Goal: Information Seeking & Learning: Find contact information

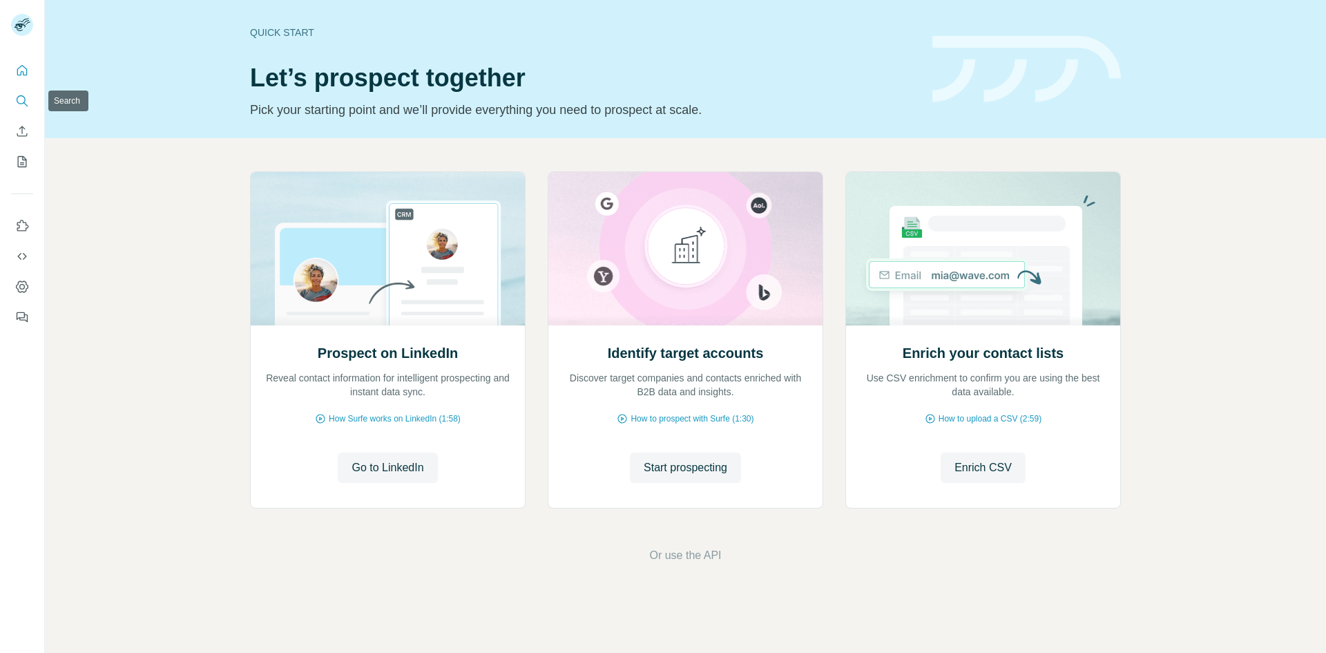
click at [19, 97] on icon "Search" at bounding box center [22, 101] width 14 height 14
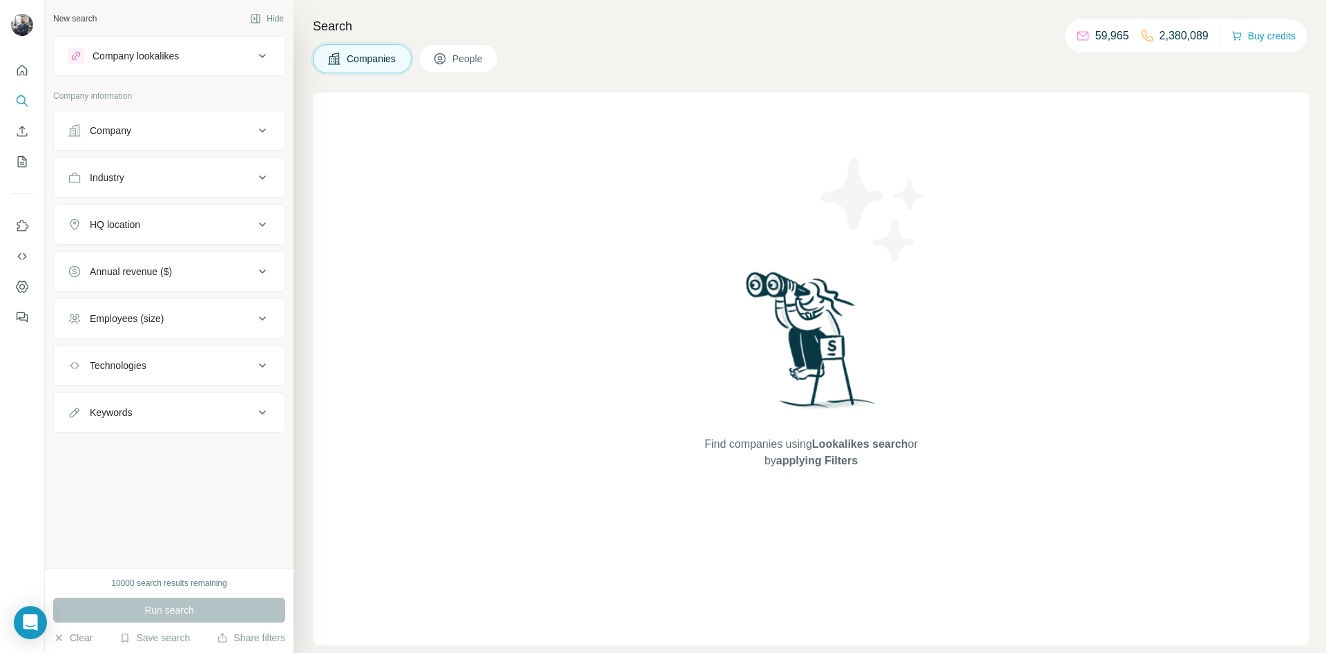
click at [153, 128] on div "Company" at bounding box center [161, 131] width 186 height 14
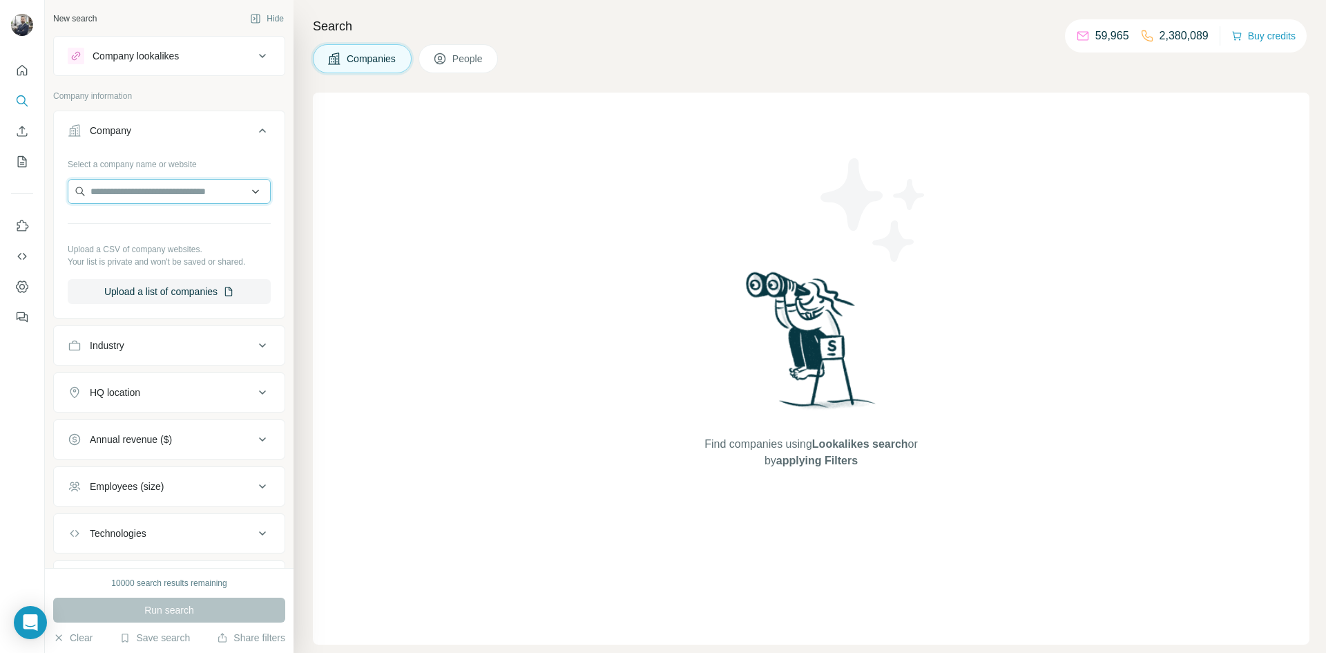
click at [143, 194] on input "text" at bounding box center [169, 191] width 203 height 25
paste input "**********"
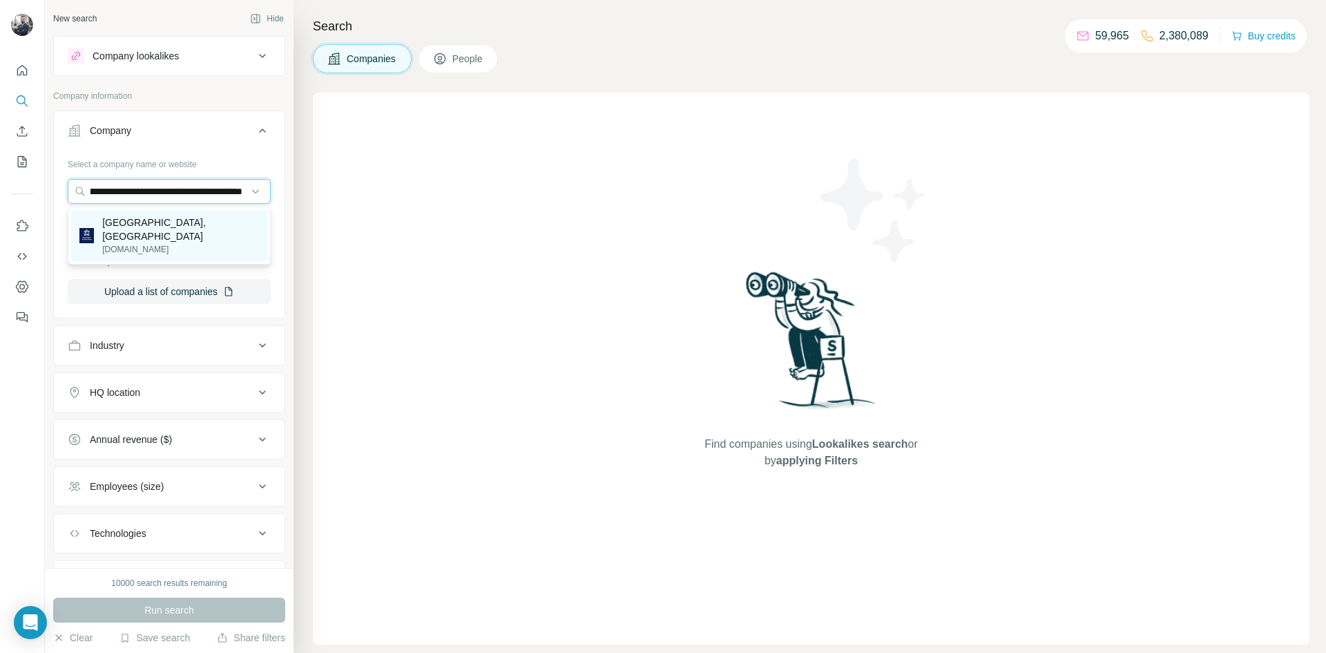
type input "**********"
click at [147, 243] on p "[DOMAIN_NAME]" at bounding box center [180, 249] width 157 height 12
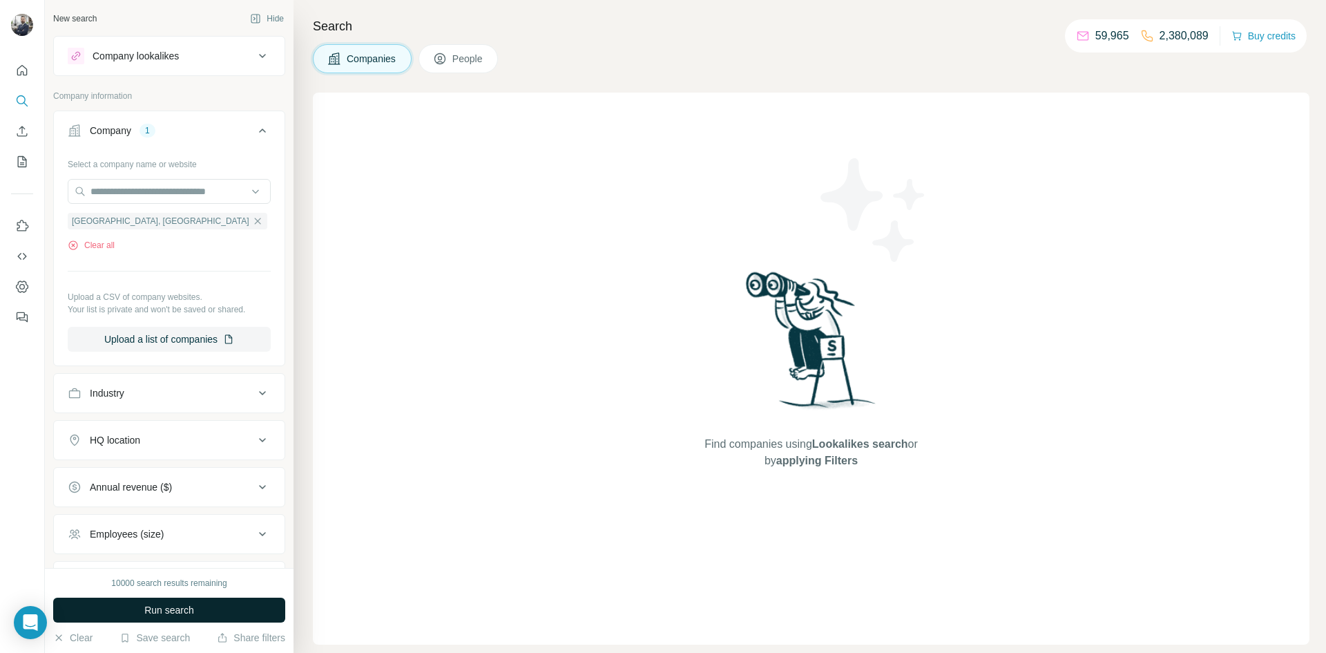
click at [186, 611] on span "Run search" at bounding box center [169, 610] width 50 height 14
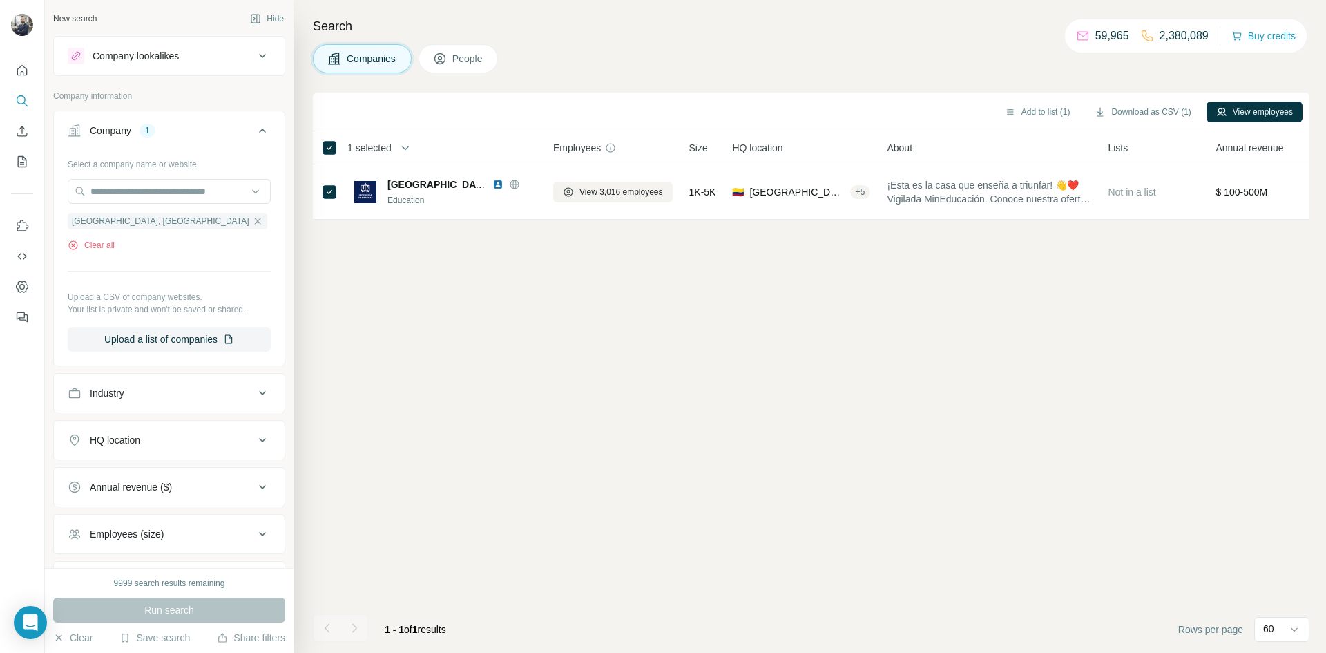
click at [445, 57] on icon at bounding box center [440, 59] width 14 height 14
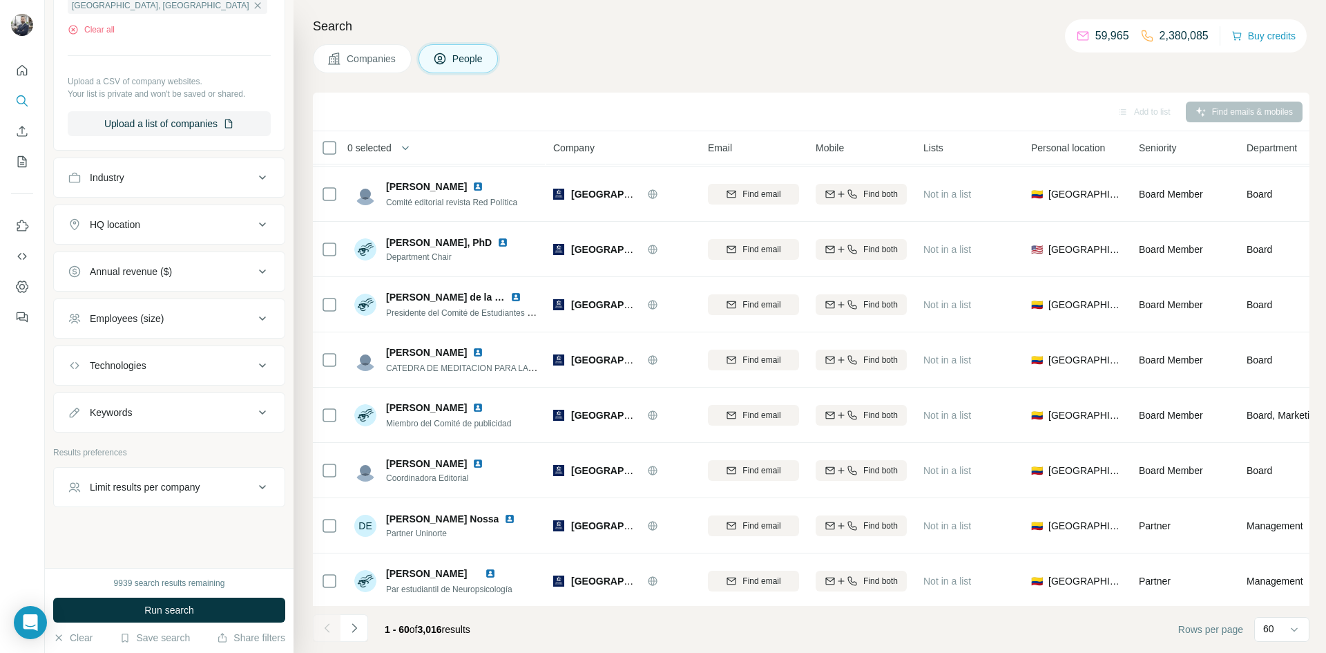
scroll to position [434, 0]
click at [207, 409] on div "Keywords" at bounding box center [161, 410] width 186 height 14
click at [140, 448] on input "text" at bounding box center [155, 443] width 175 height 25
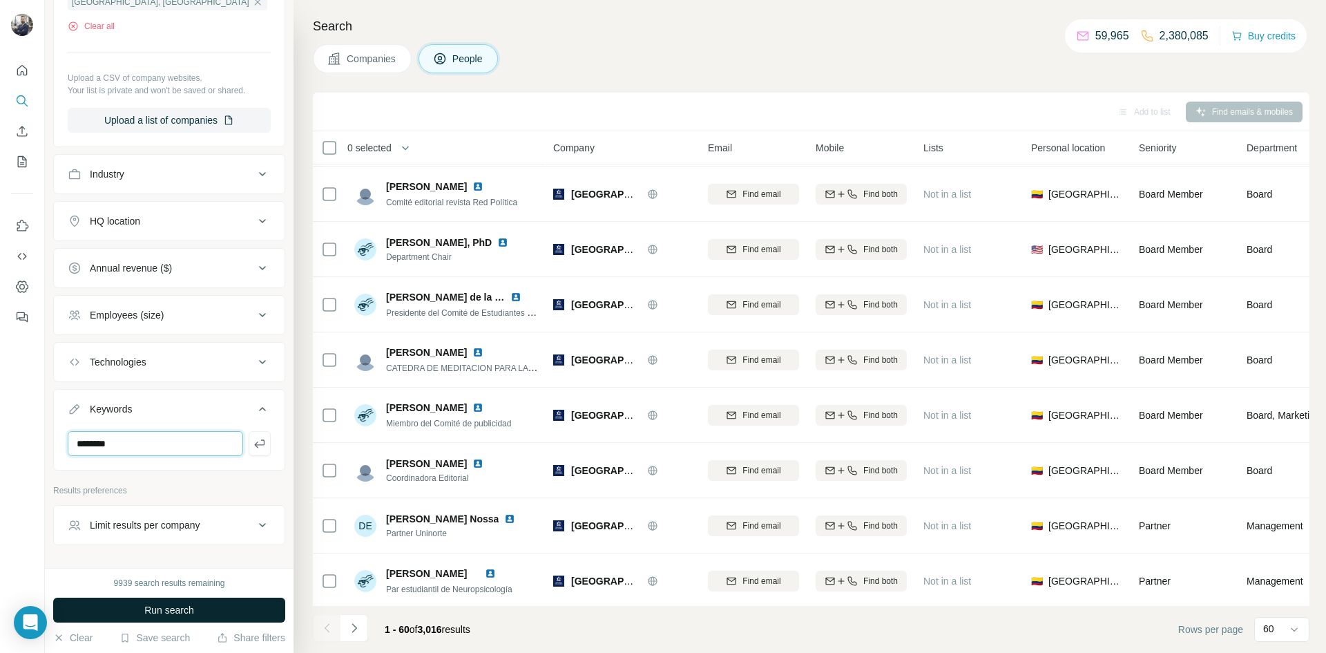
type input "********"
click at [176, 611] on span "Run search" at bounding box center [169, 610] width 50 height 14
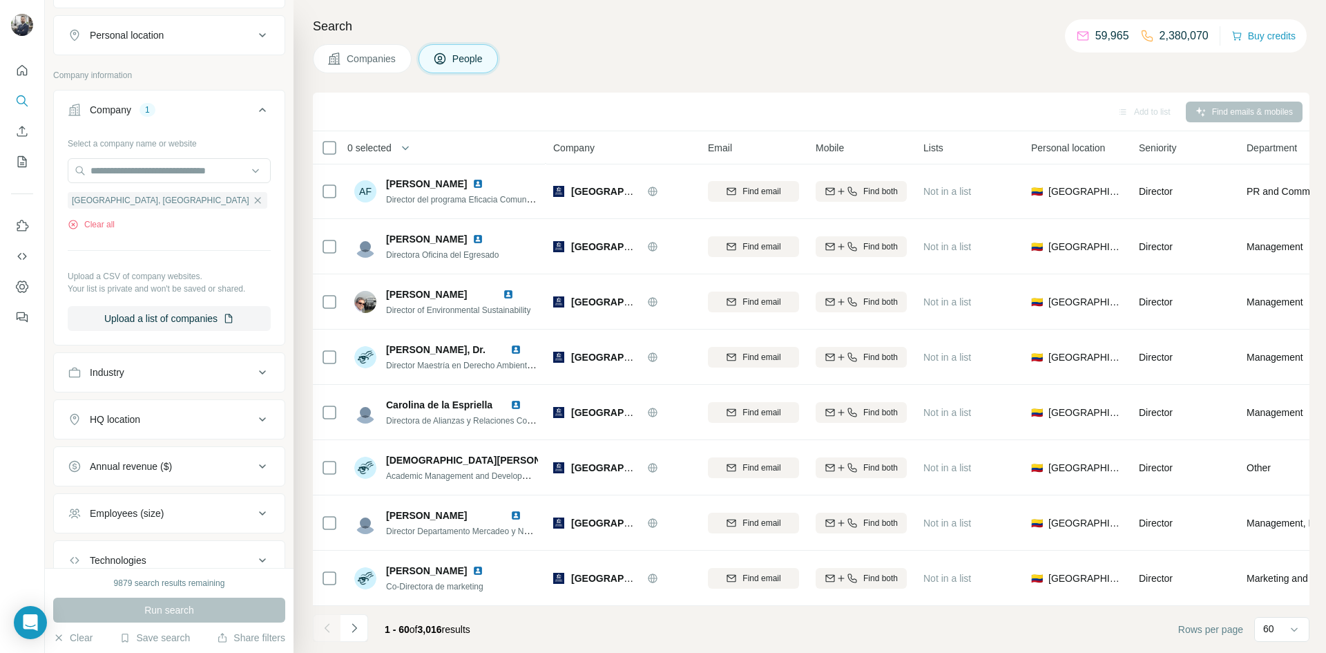
scroll to position [228, 0]
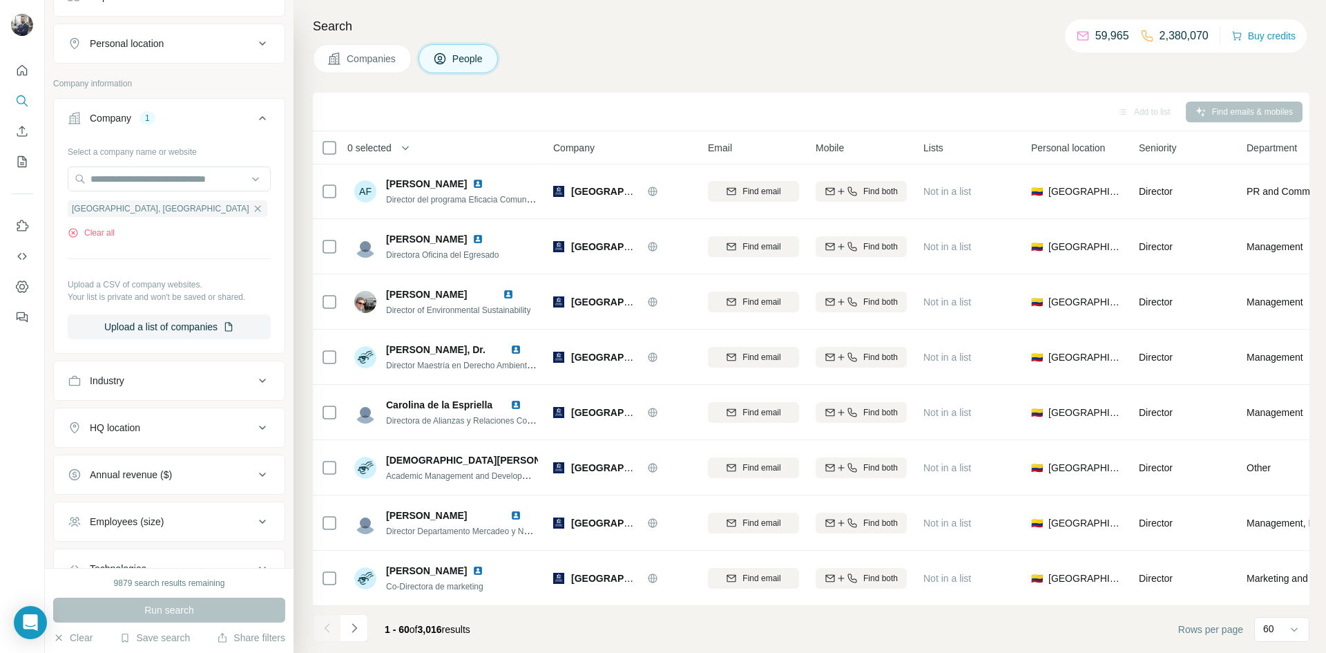
click at [157, 381] on div "Industry" at bounding box center [161, 381] width 186 height 14
click at [112, 413] on input at bounding box center [162, 414] width 171 height 15
click at [260, 419] on icon at bounding box center [256, 415] width 14 height 14
click at [19, 70] on icon "Quick start" at bounding box center [22, 71] width 14 height 14
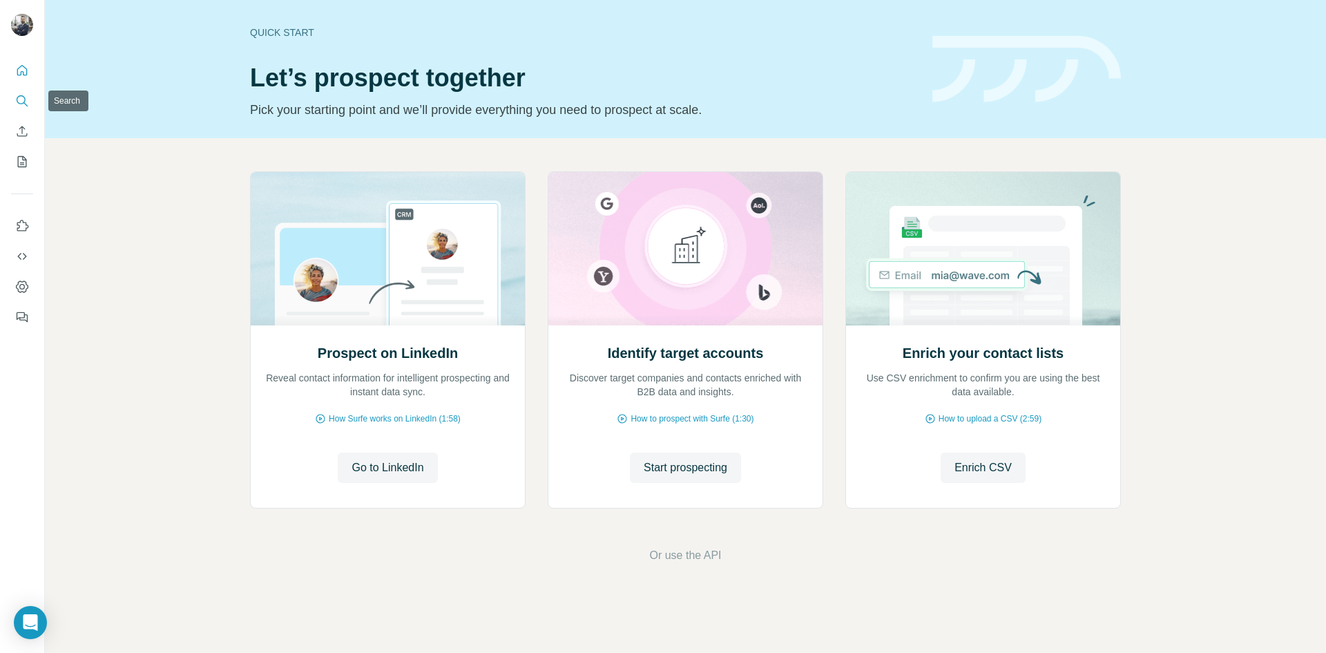
click at [19, 99] on icon "Search" at bounding box center [22, 101] width 14 height 14
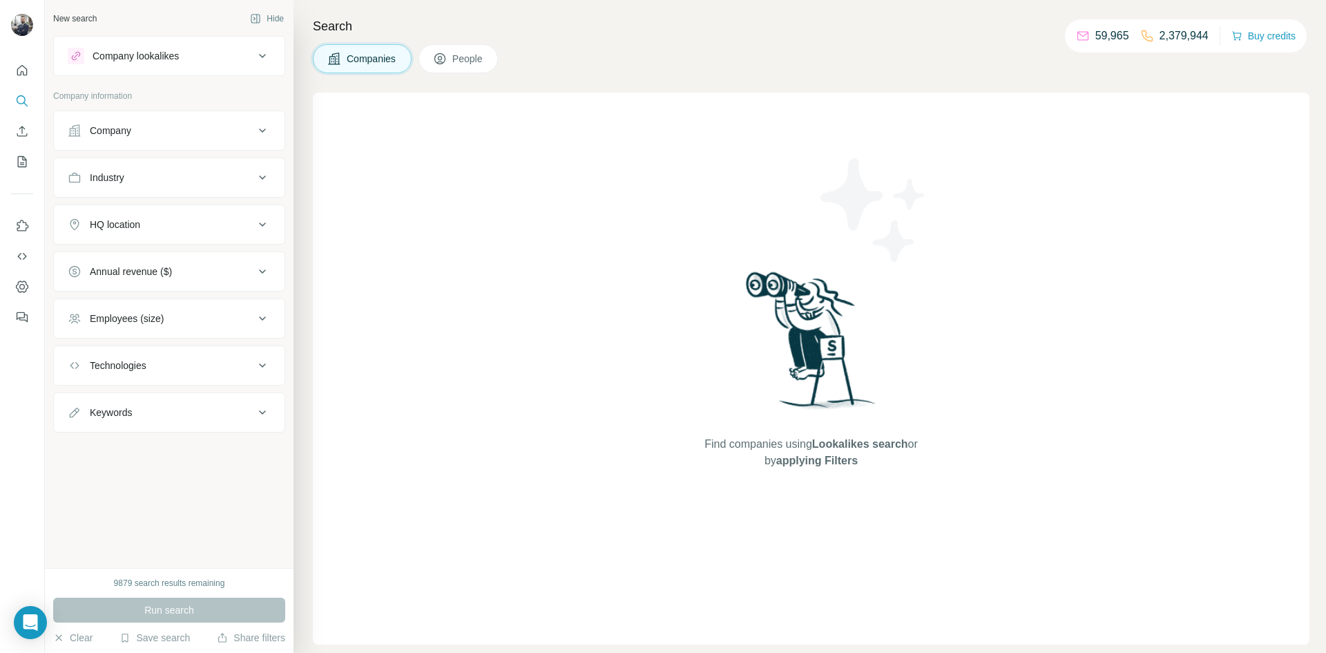
click at [116, 126] on div "Company" at bounding box center [110, 131] width 41 height 14
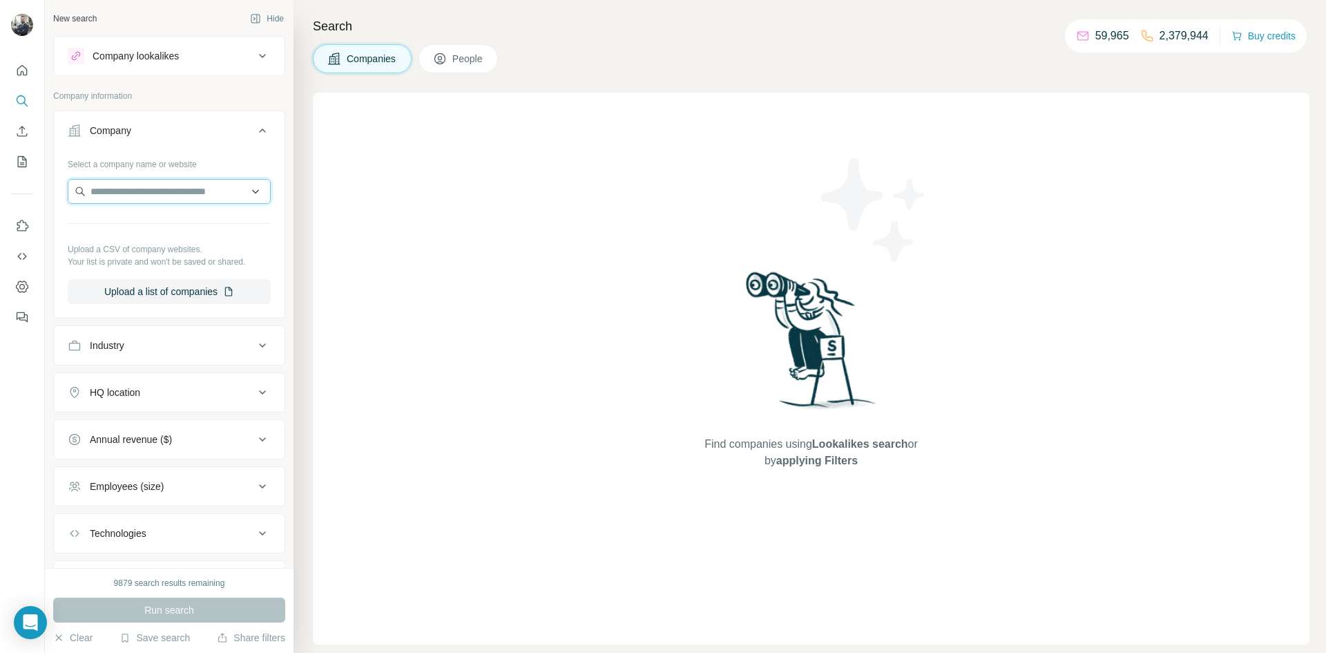
click at [125, 191] on input "text" at bounding box center [169, 191] width 203 height 25
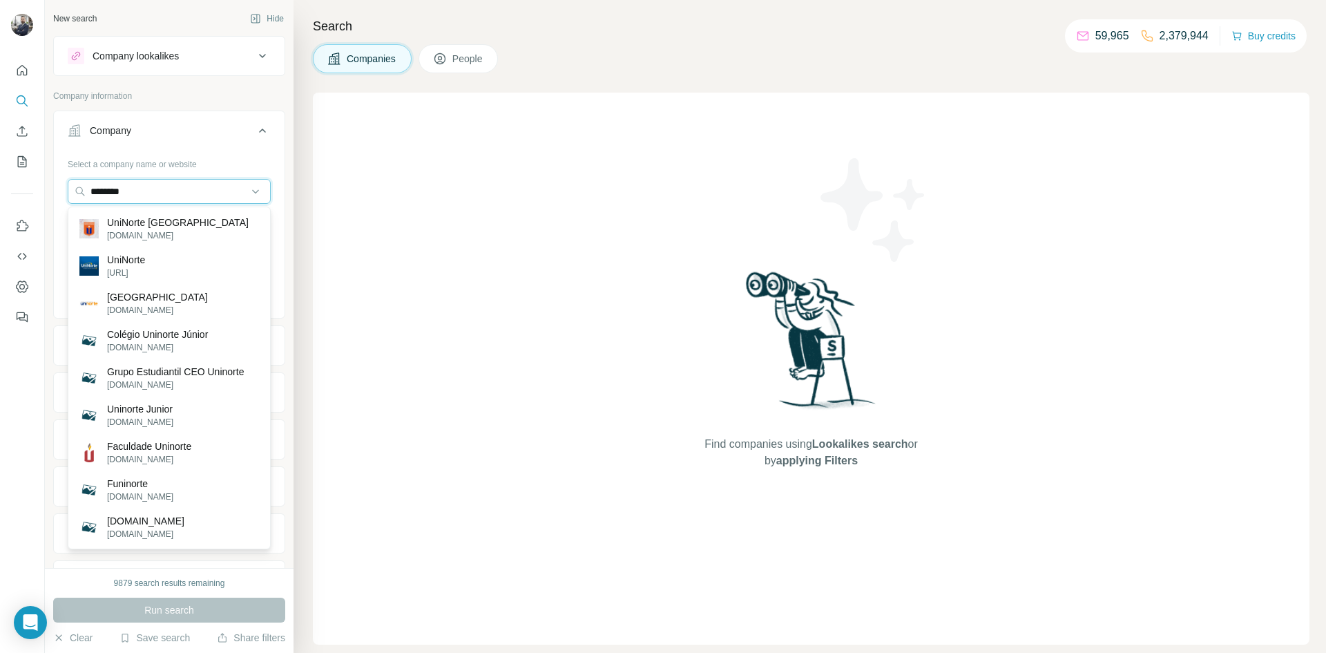
drag, startPoint x: 133, startPoint y: 193, endPoint x: 0, endPoint y: 204, distance: 133.7
click at [0, 204] on div "New search Hide Company lookalikes Company information Company Select a company…" at bounding box center [663, 326] width 1326 height 653
paste input "**********"
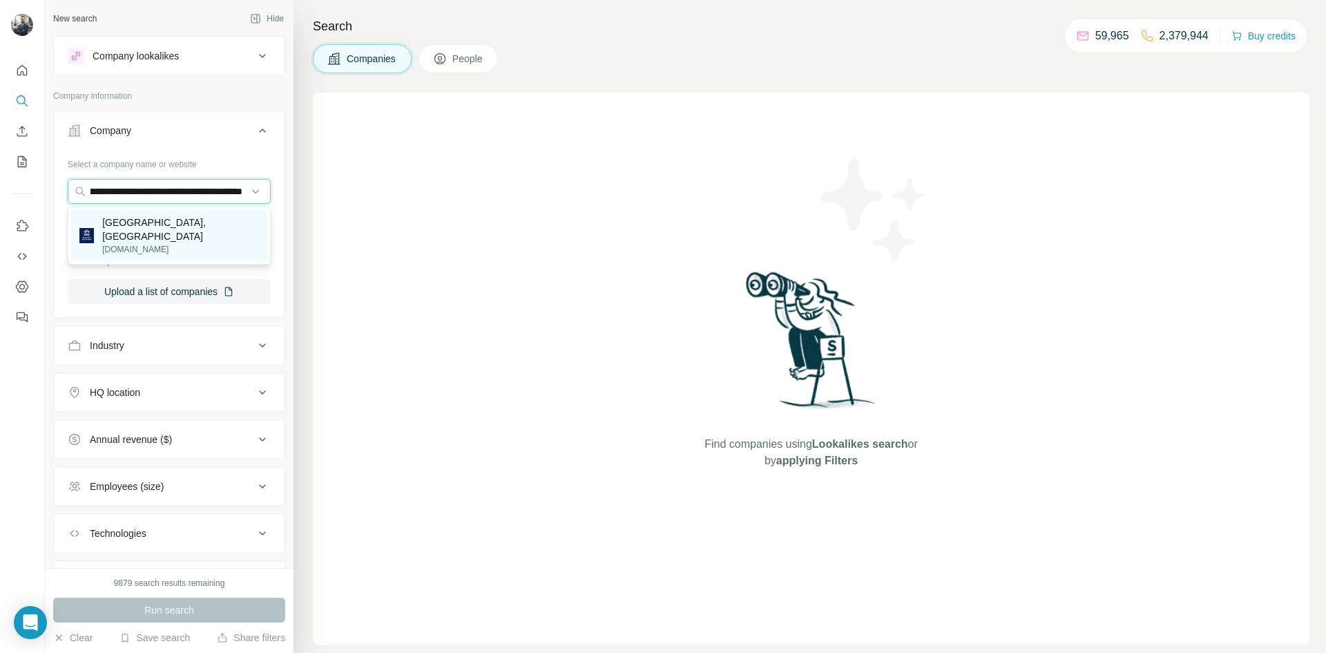
type input "**********"
click at [187, 243] on p "[DOMAIN_NAME]" at bounding box center [180, 249] width 157 height 12
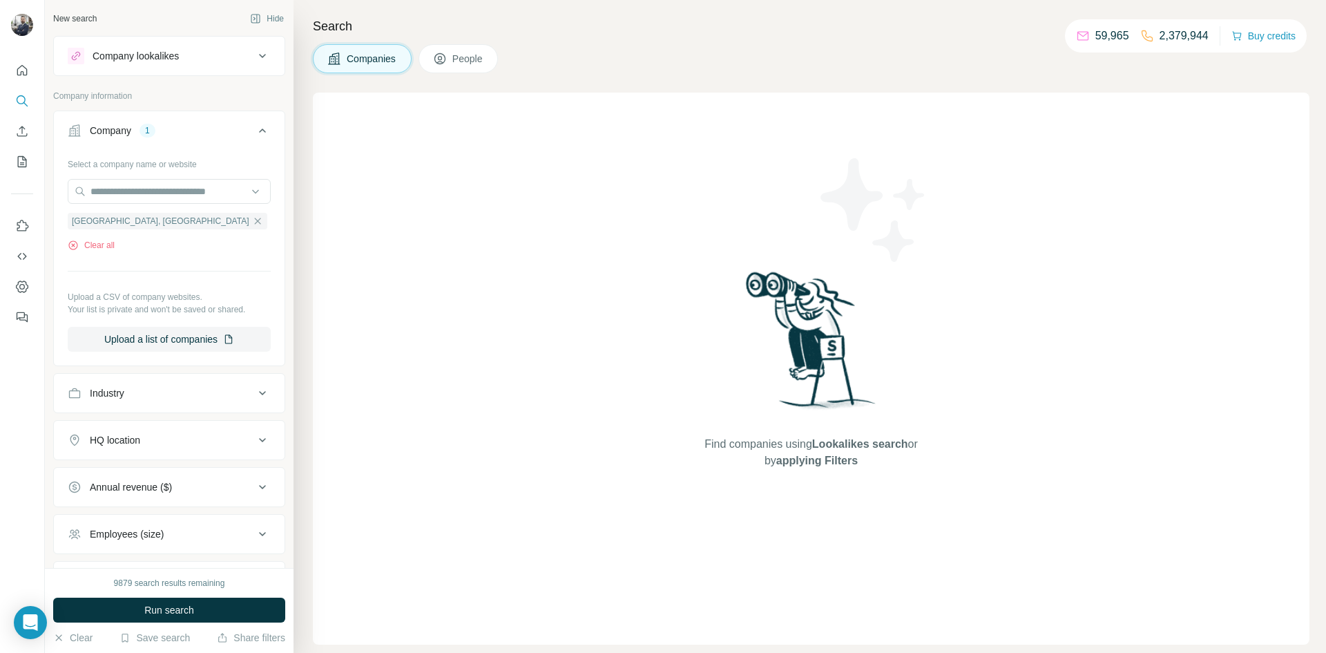
click at [472, 55] on span "People" at bounding box center [468, 59] width 32 height 14
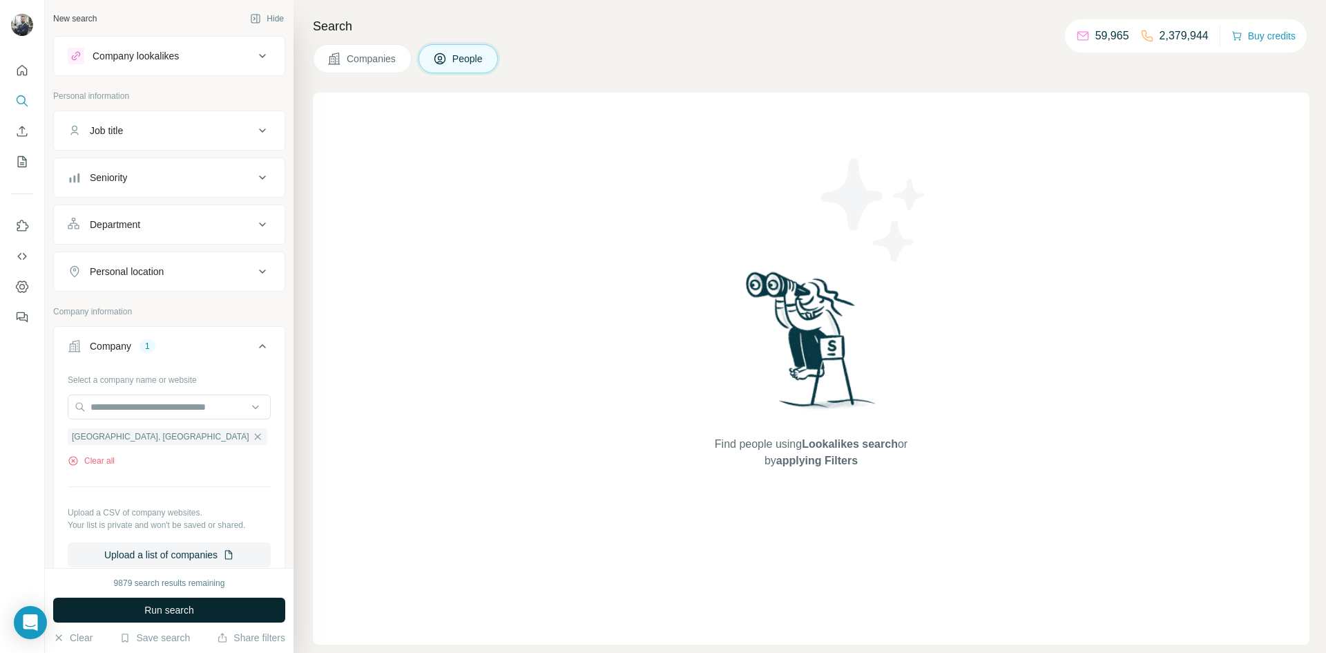
click at [175, 607] on span "Run search" at bounding box center [169, 610] width 50 height 14
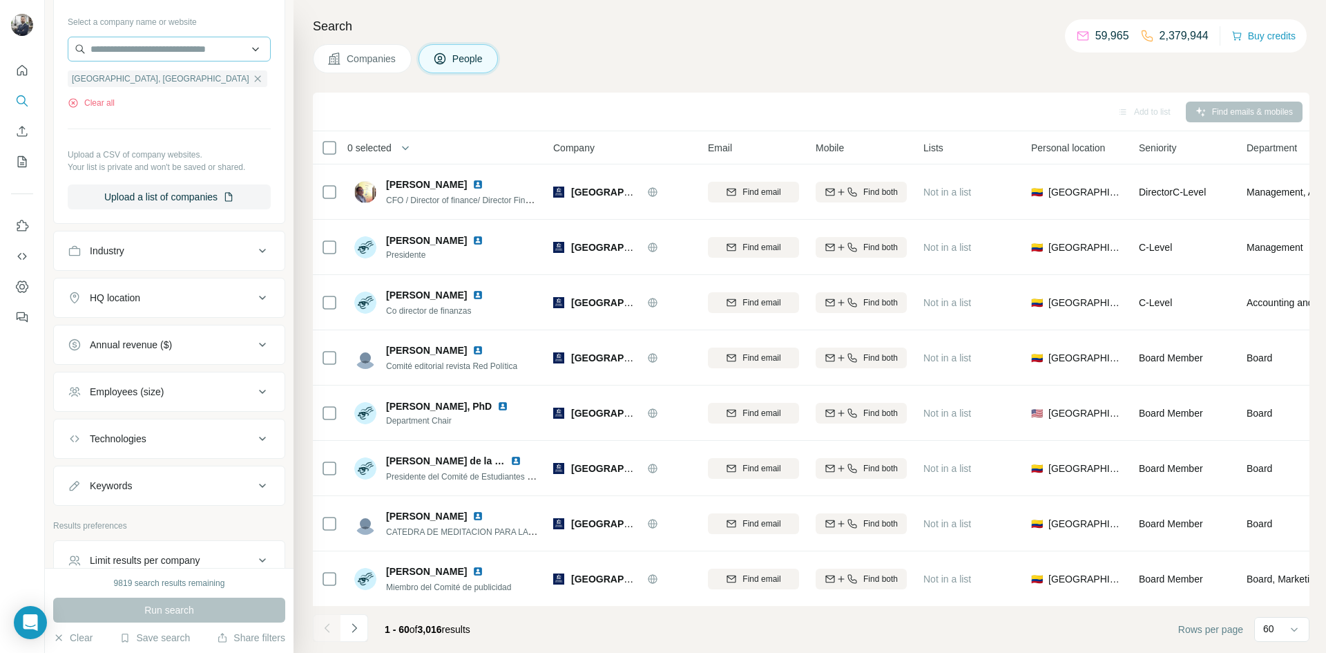
scroll to position [367, 0]
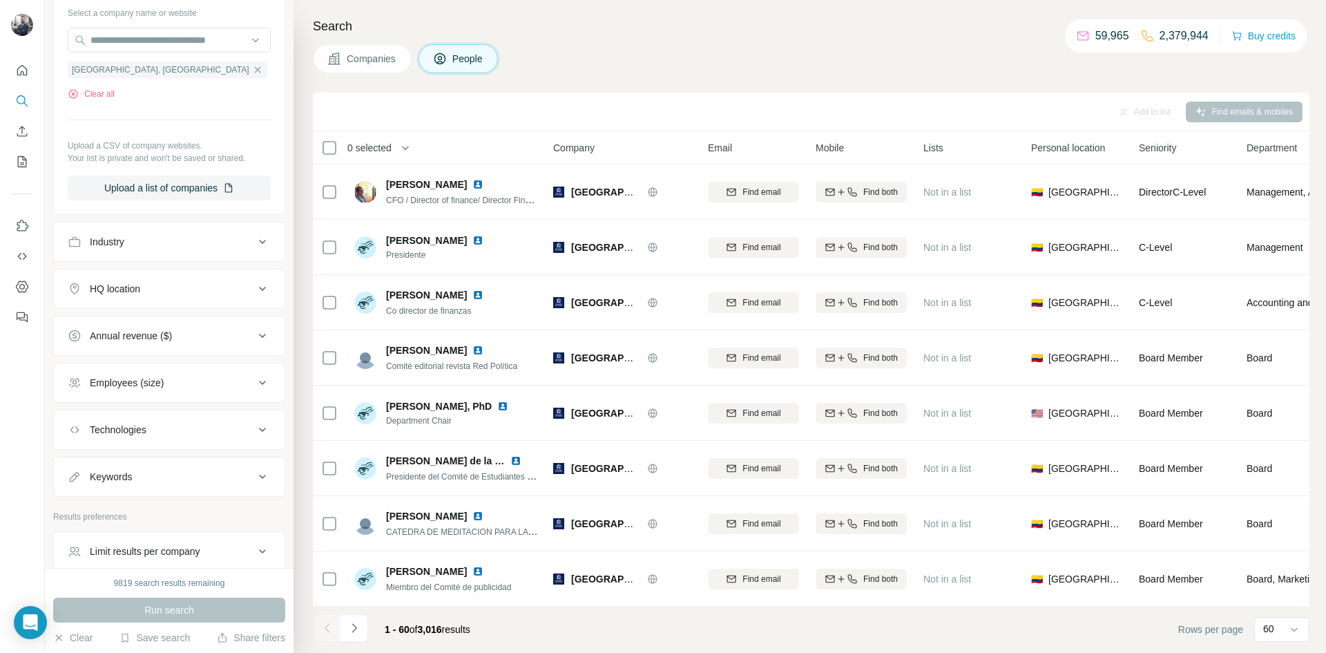
click at [267, 388] on icon at bounding box center [262, 382] width 17 height 17
click at [259, 385] on icon at bounding box center [262, 382] width 17 height 17
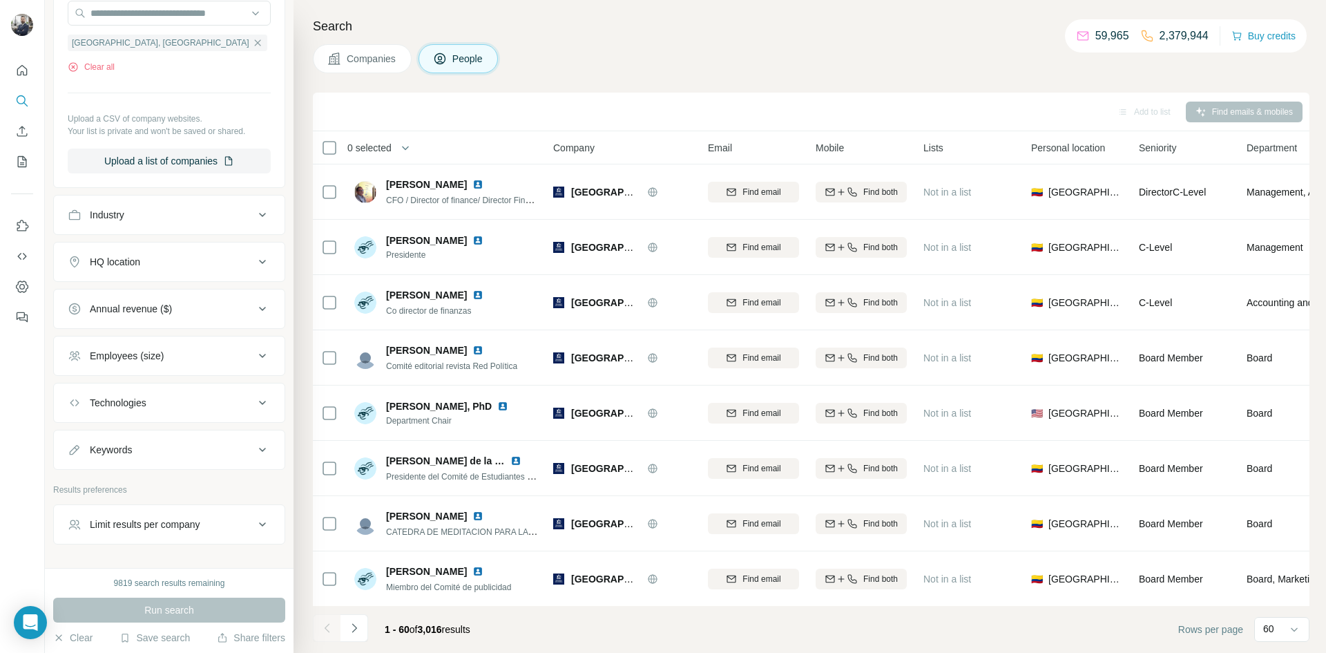
scroll to position [409, 0]
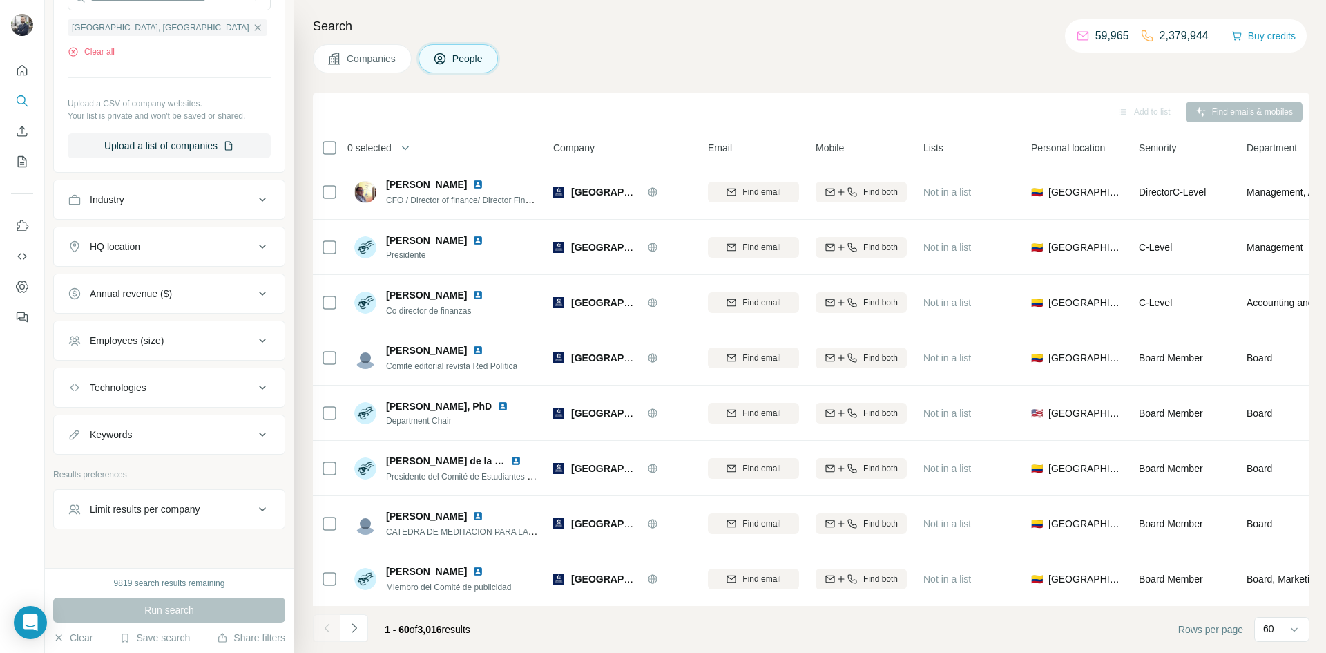
click at [253, 441] on div "Keywords" at bounding box center [161, 435] width 186 height 14
click at [262, 435] on icon at bounding box center [262, 434] width 17 height 17
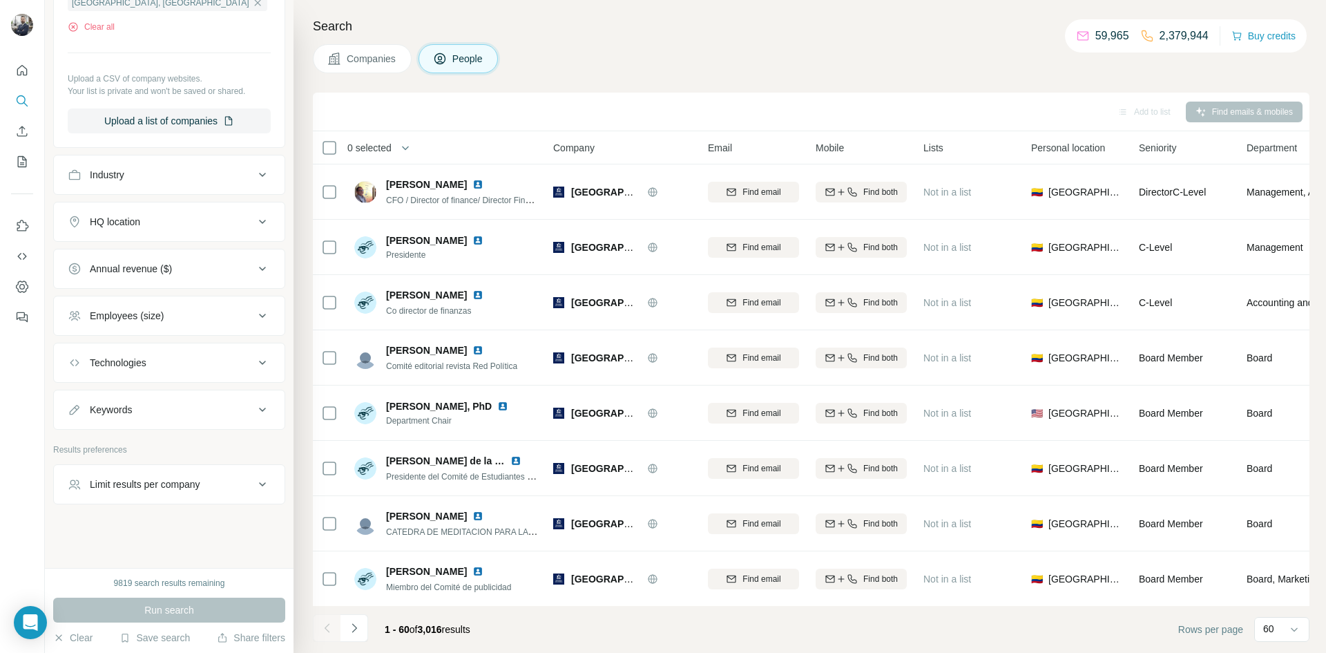
scroll to position [434, 0]
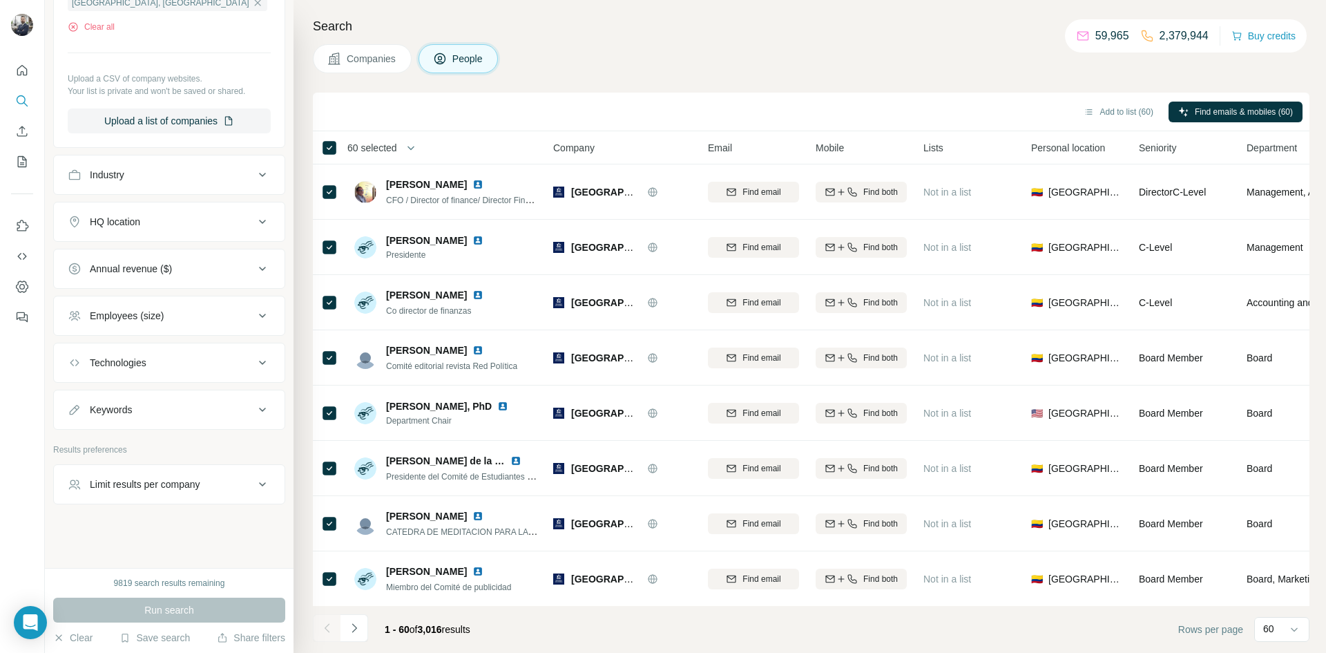
click at [885, 66] on div "Companies People" at bounding box center [811, 58] width 997 height 29
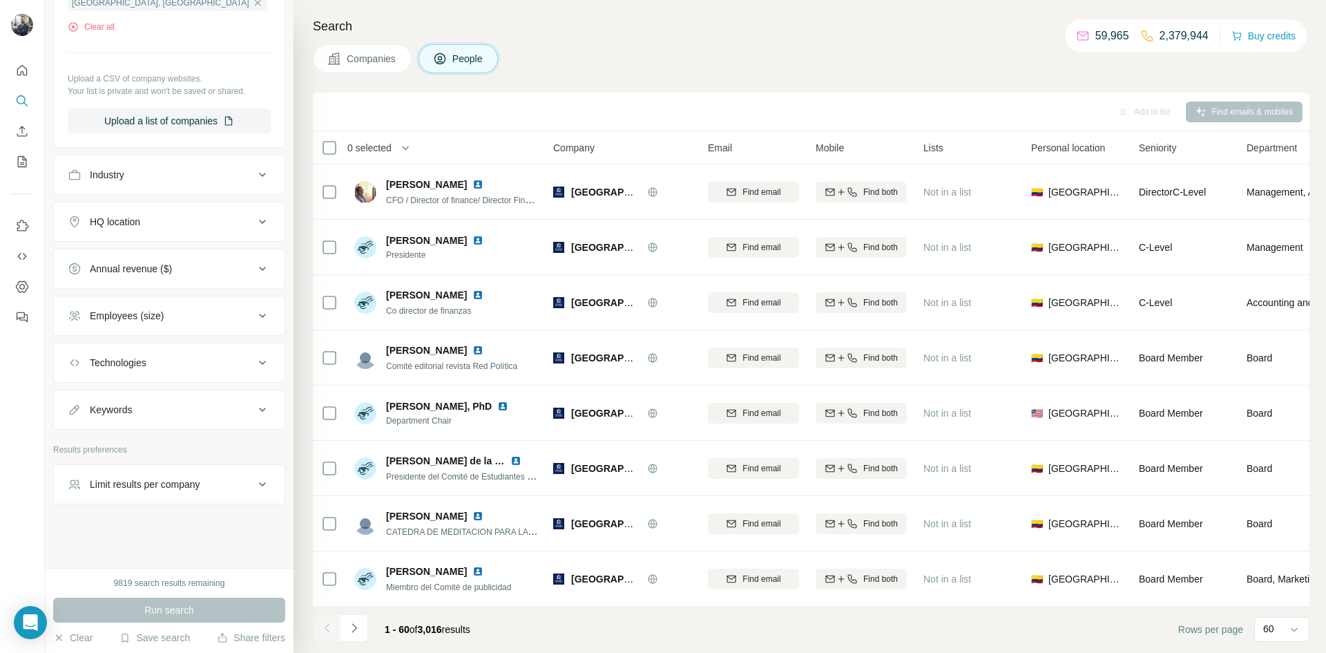
click at [157, 410] on div "Keywords" at bounding box center [161, 410] width 186 height 14
click at [118, 448] on input "text" at bounding box center [155, 443] width 175 height 25
type input "**********"
click at [254, 445] on icon "button" at bounding box center [260, 443] width 14 height 14
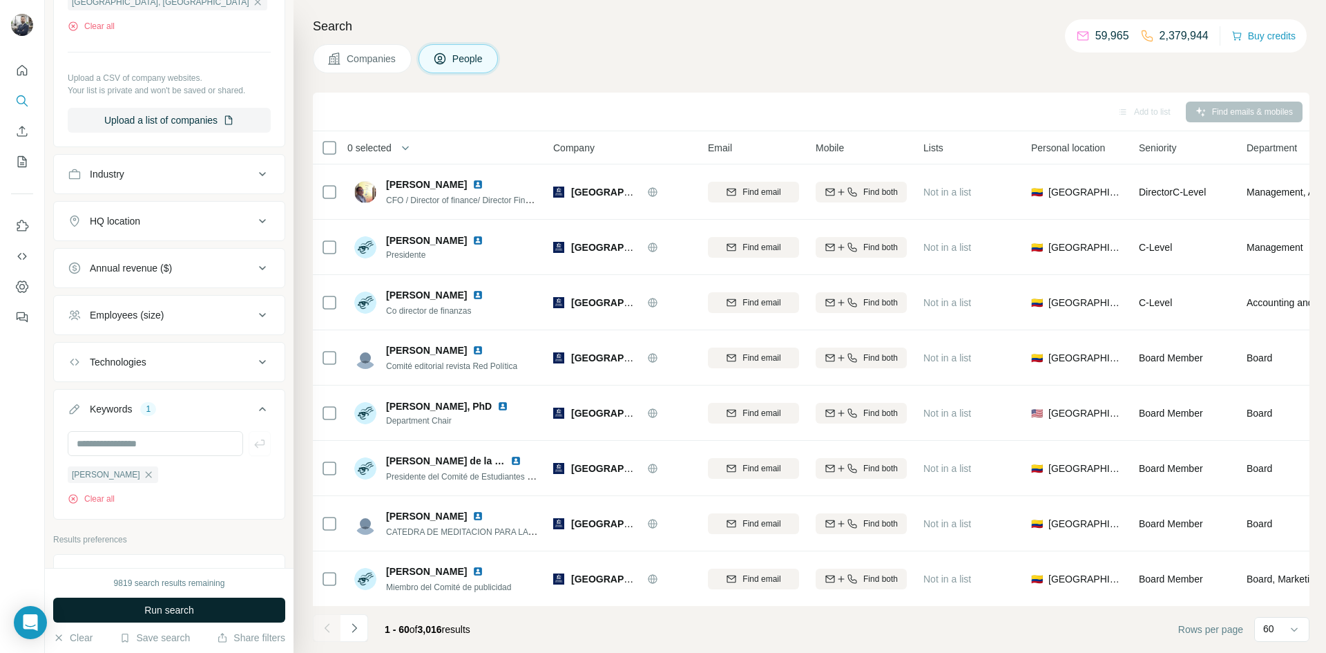
click at [194, 613] on span "Run search" at bounding box center [169, 610] width 50 height 14
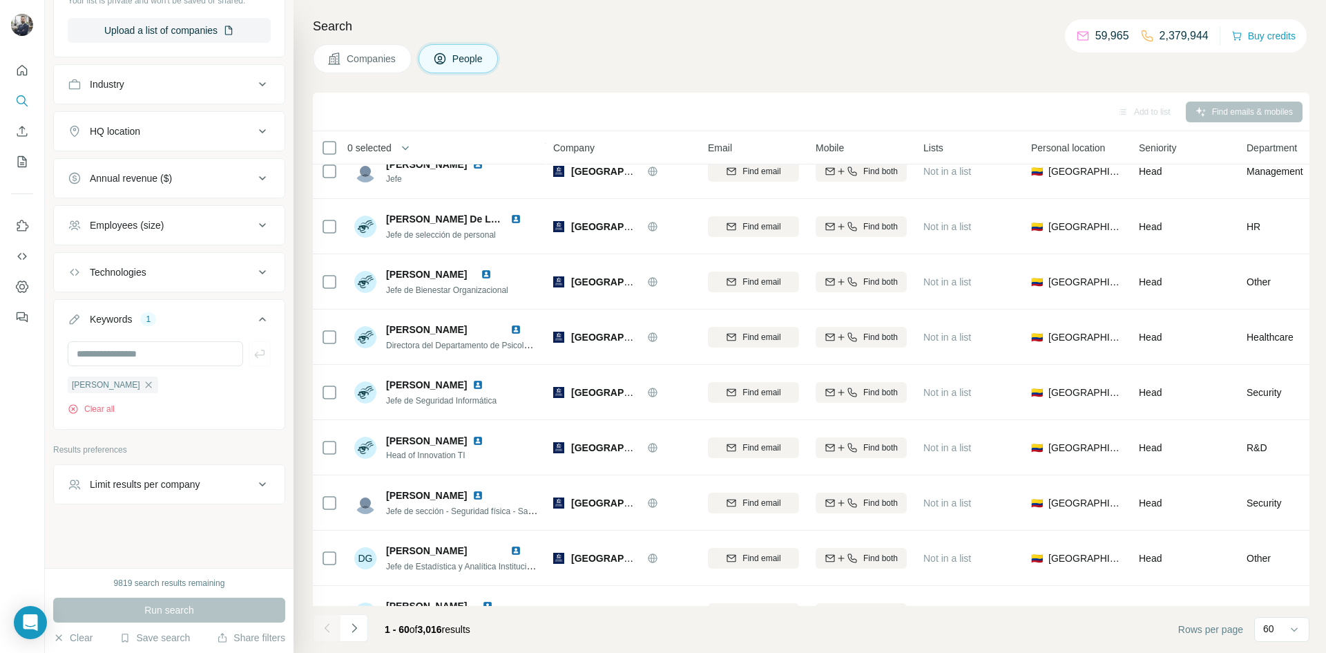
scroll to position [526, 0]
click at [253, 486] on div "Limit results per company" at bounding box center [161, 484] width 186 height 14
click at [253, 486] on div "Limit results per company" at bounding box center [161, 483] width 186 height 14
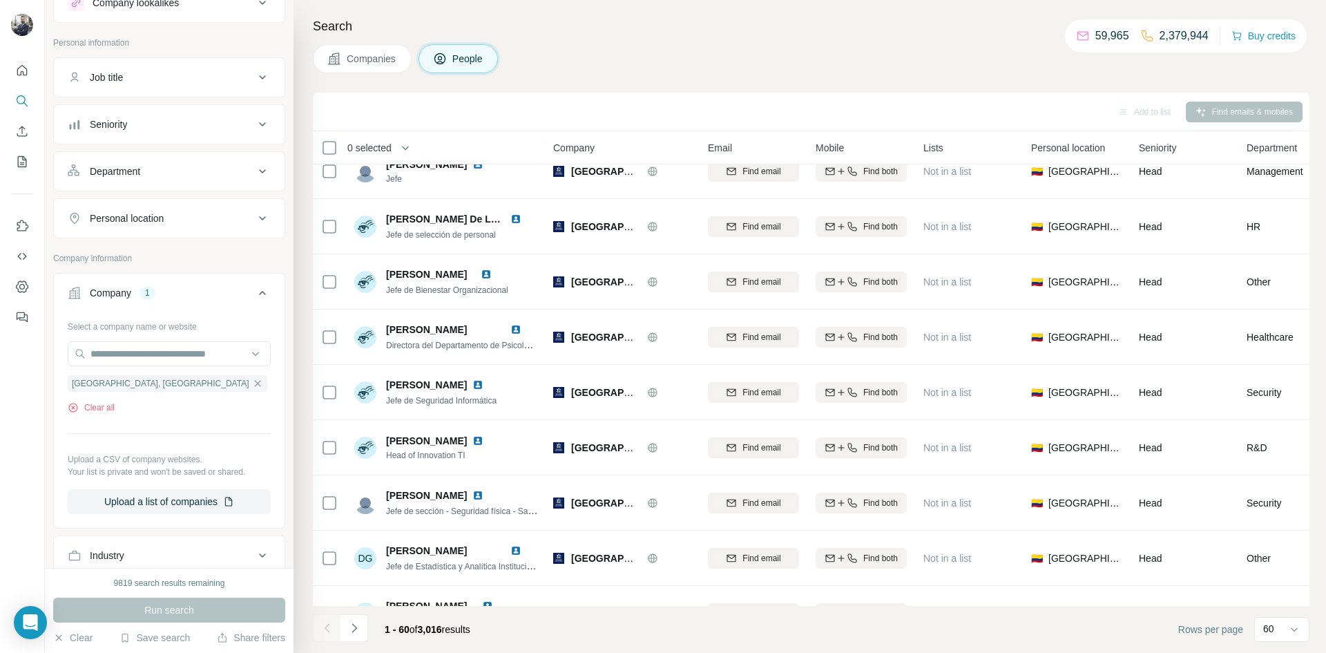
scroll to position [0, 0]
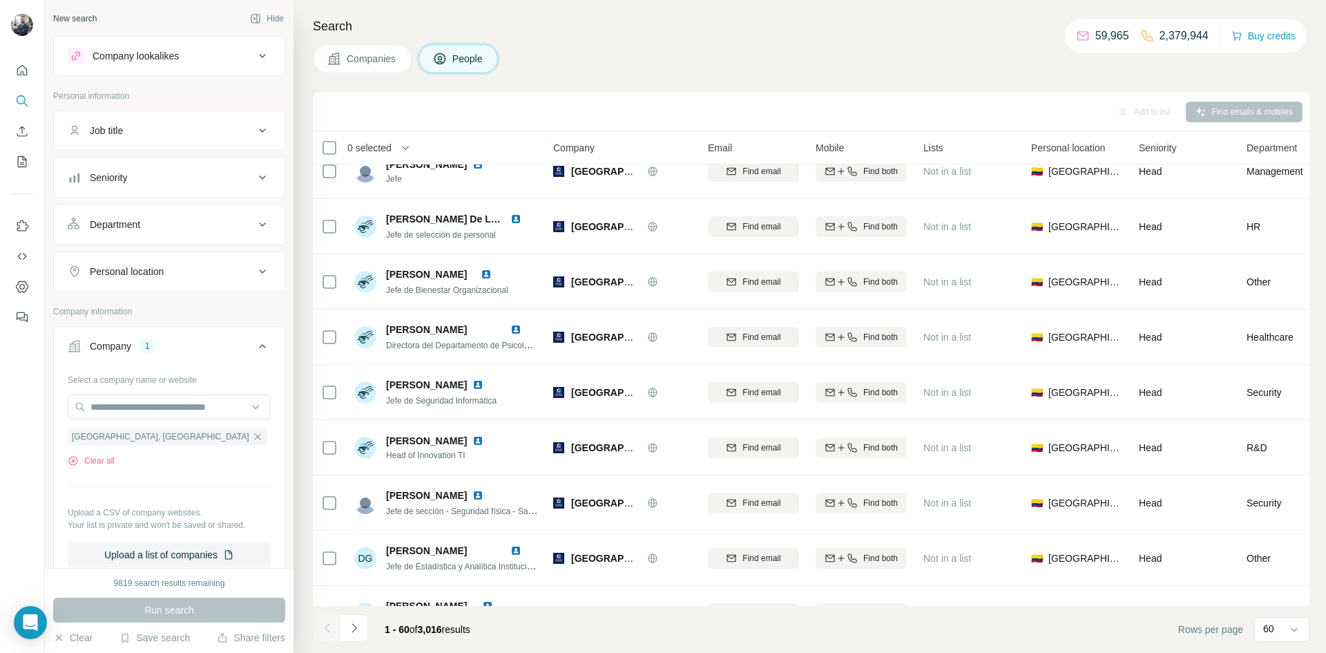
click at [106, 132] on div "Job title" at bounding box center [106, 131] width 33 height 14
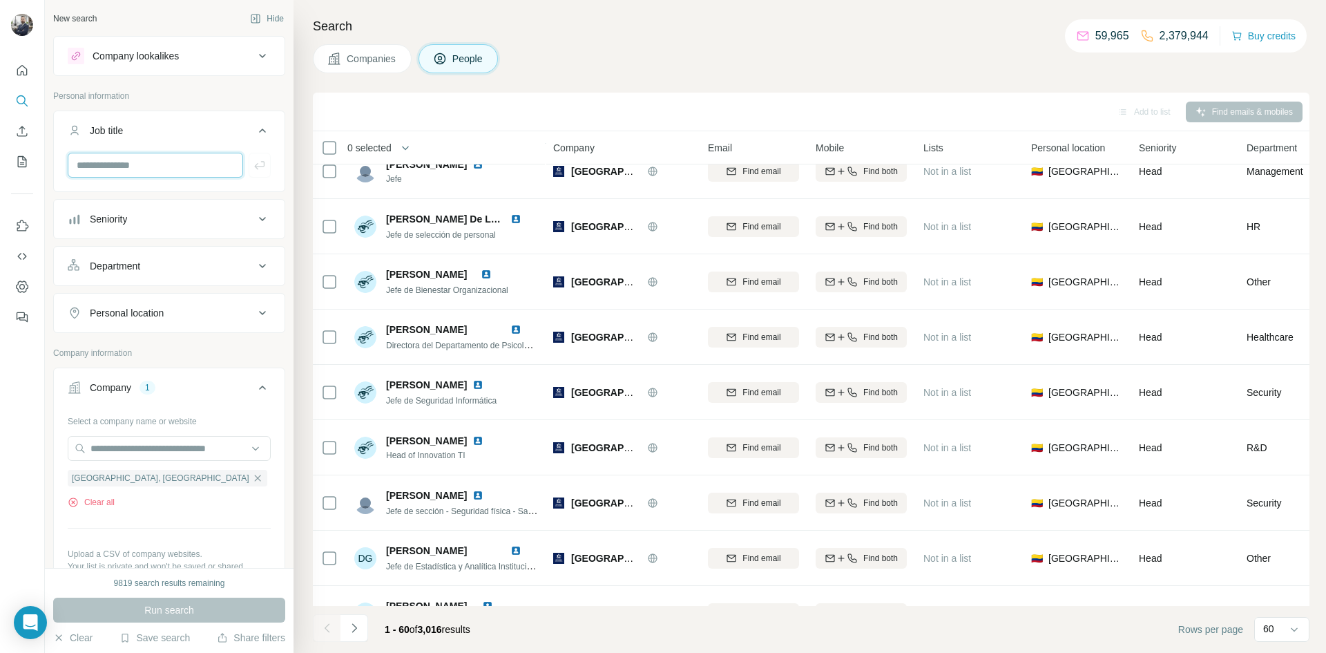
click at [103, 166] on input "text" at bounding box center [155, 165] width 175 height 25
type input "********"
click at [260, 167] on icon "button" at bounding box center [260, 165] width 14 height 14
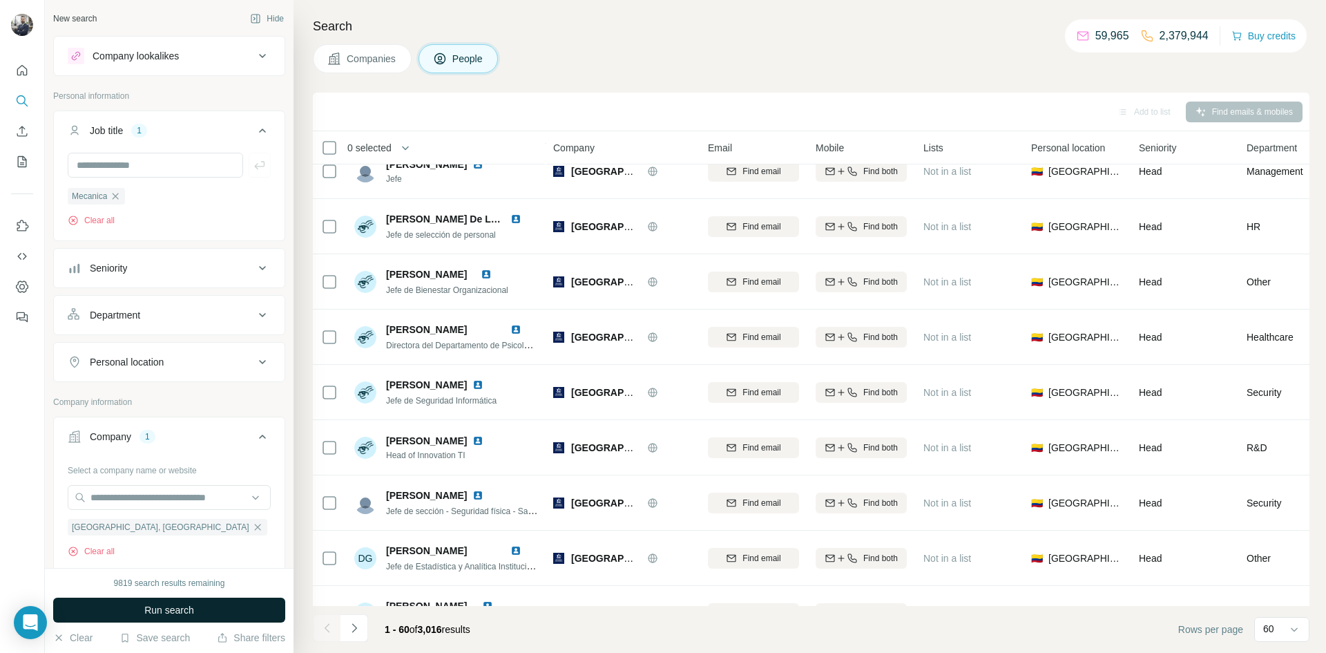
click at [162, 620] on button "Run search" at bounding box center [169, 609] width 232 height 25
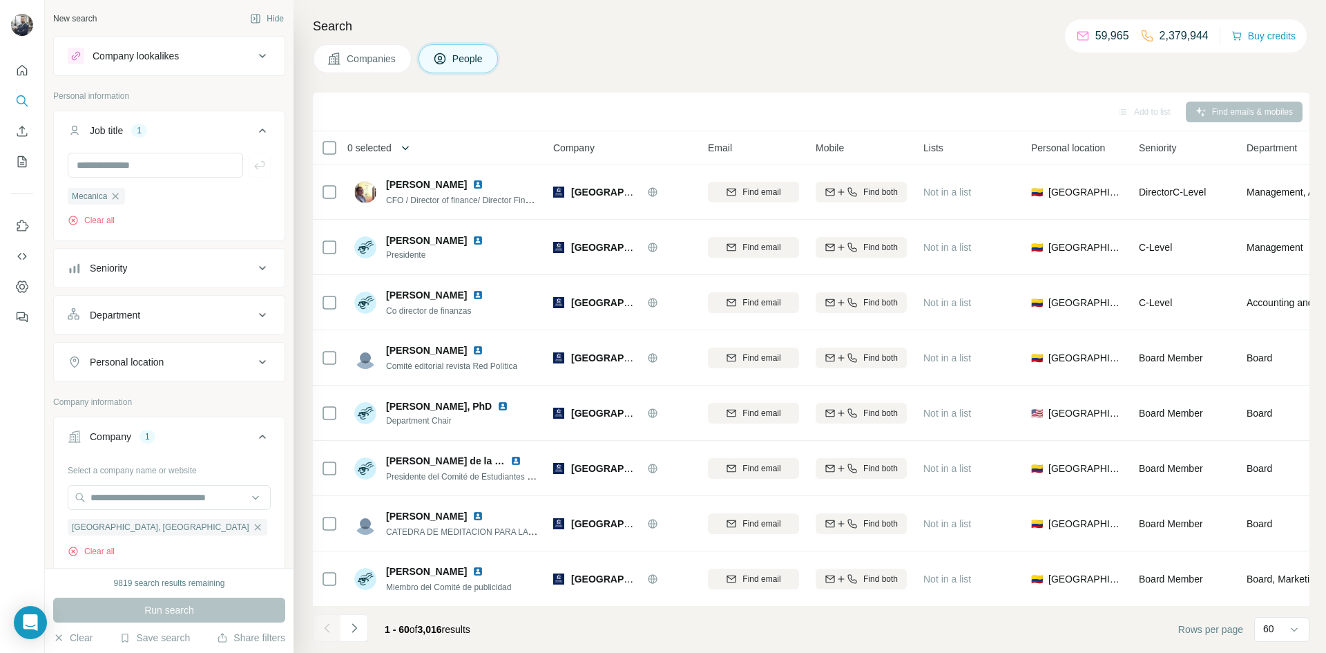
click at [409, 149] on icon "button" at bounding box center [405, 148] width 7 height 4
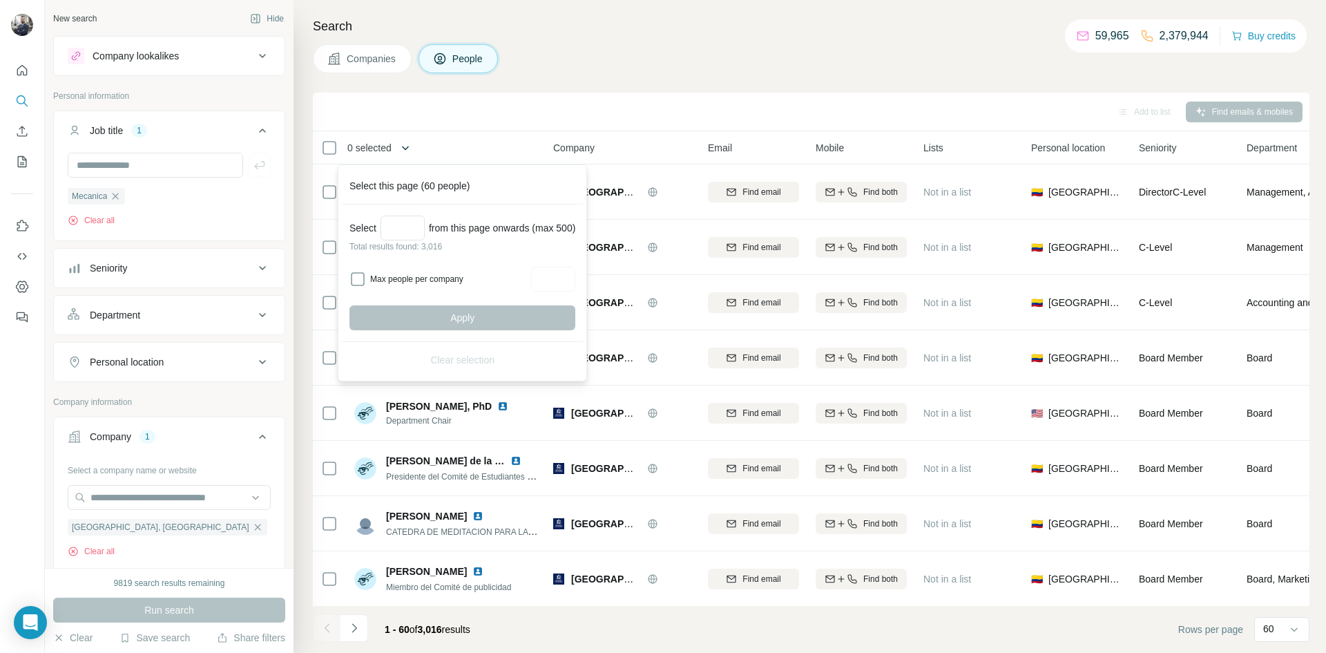
click at [409, 149] on icon "button" at bounding box center [405, 148] width 7 height 4
click at [404, 146] on icon "button" at bounding box center [405, 148] width 14 height 14
click at [445, 128] on div "Add to list Find emails & mobiles" at bounding box center [811, 112] width 997 height 39
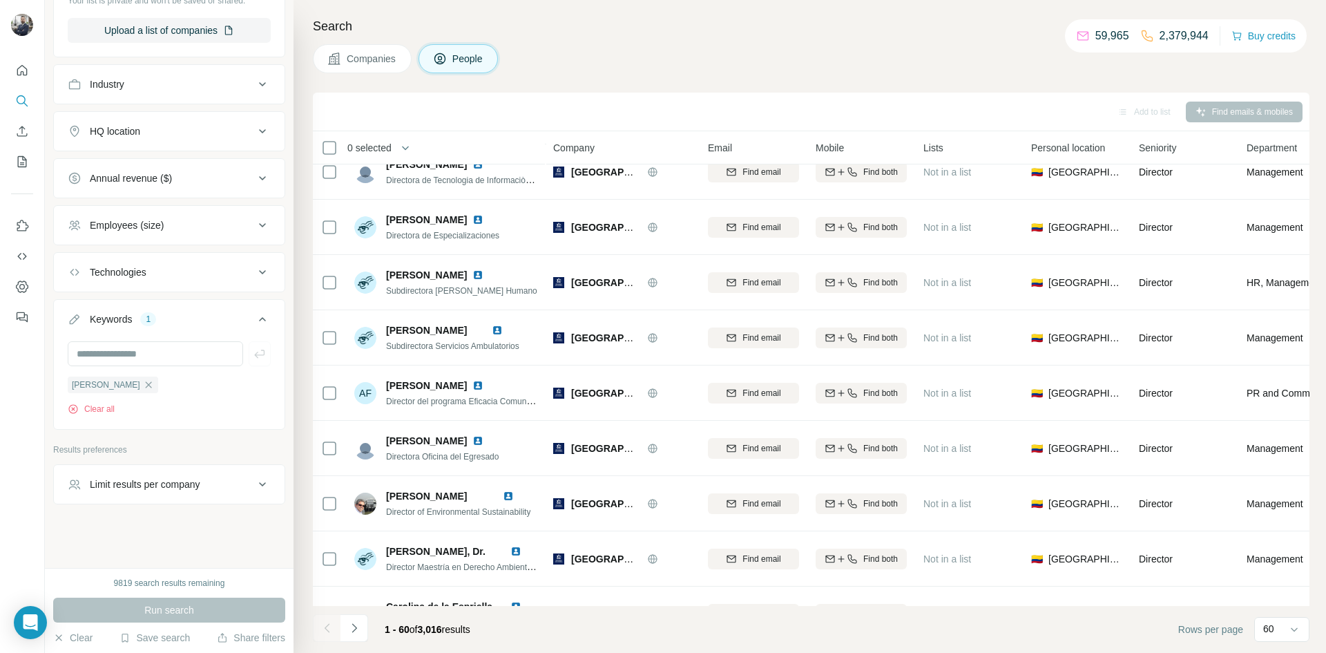
scroll to position [2620, 0]
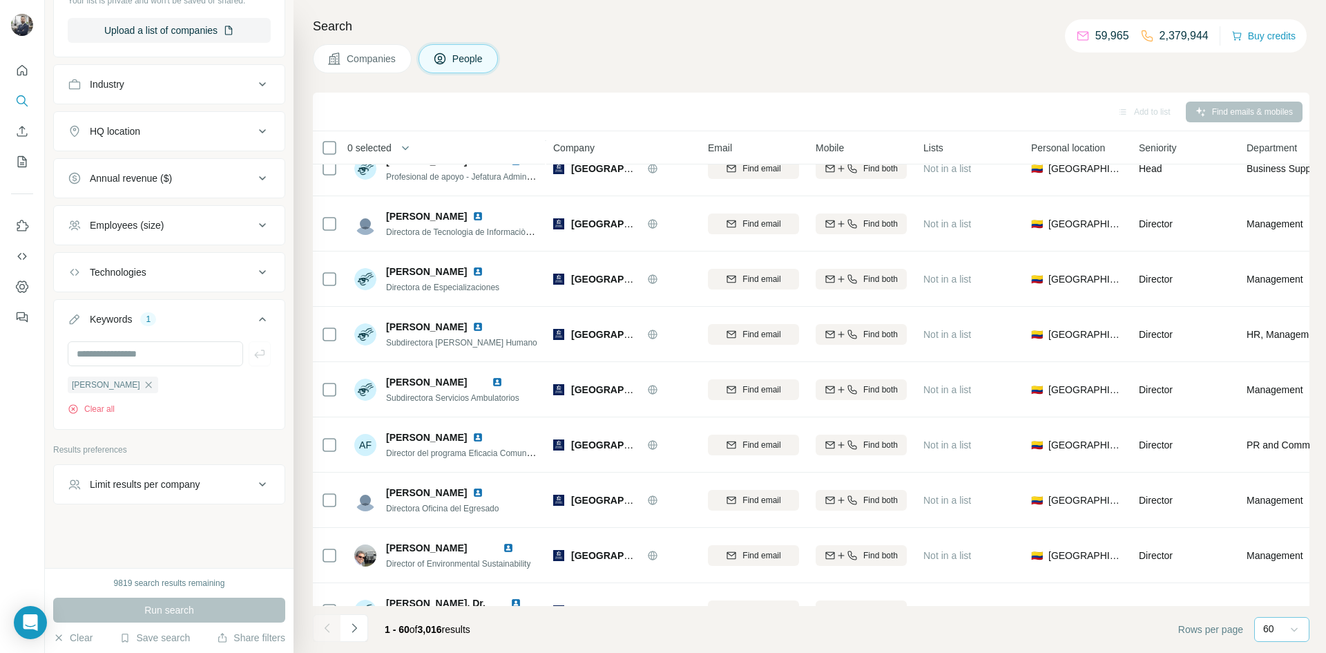
click at [1289, 631] on icon at bounding box center [1294, 629] width 14 height 14
drag, startPoint x: 1021, startPoint y: 649, endPoint x: 1003, endPoint y: 647, distance: 18.1
click at [1020, 649] on footer "1 - 60 of 3,016 results Rows per page 60" at bounding box center [811, 629] width 997 height 47
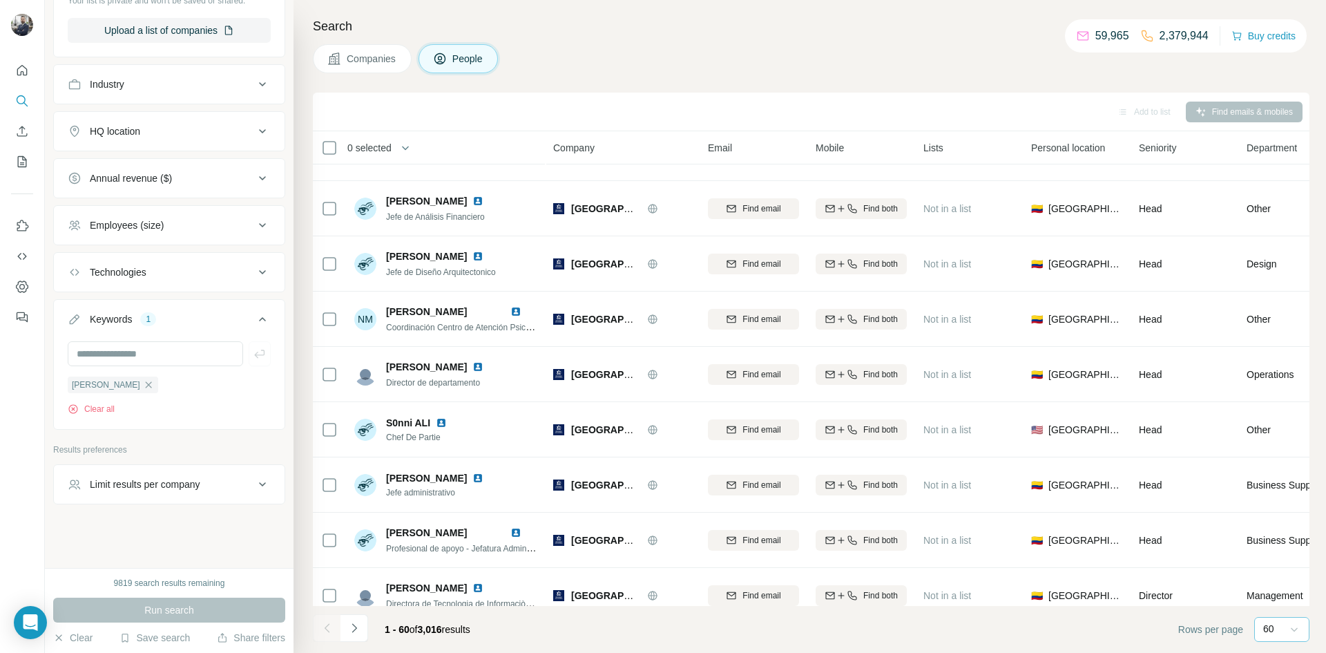
scroll to position [2193, 0]
click at [351, 637] on button "Navigate to next page" at bounding box center [354, 628] width 28 height 28
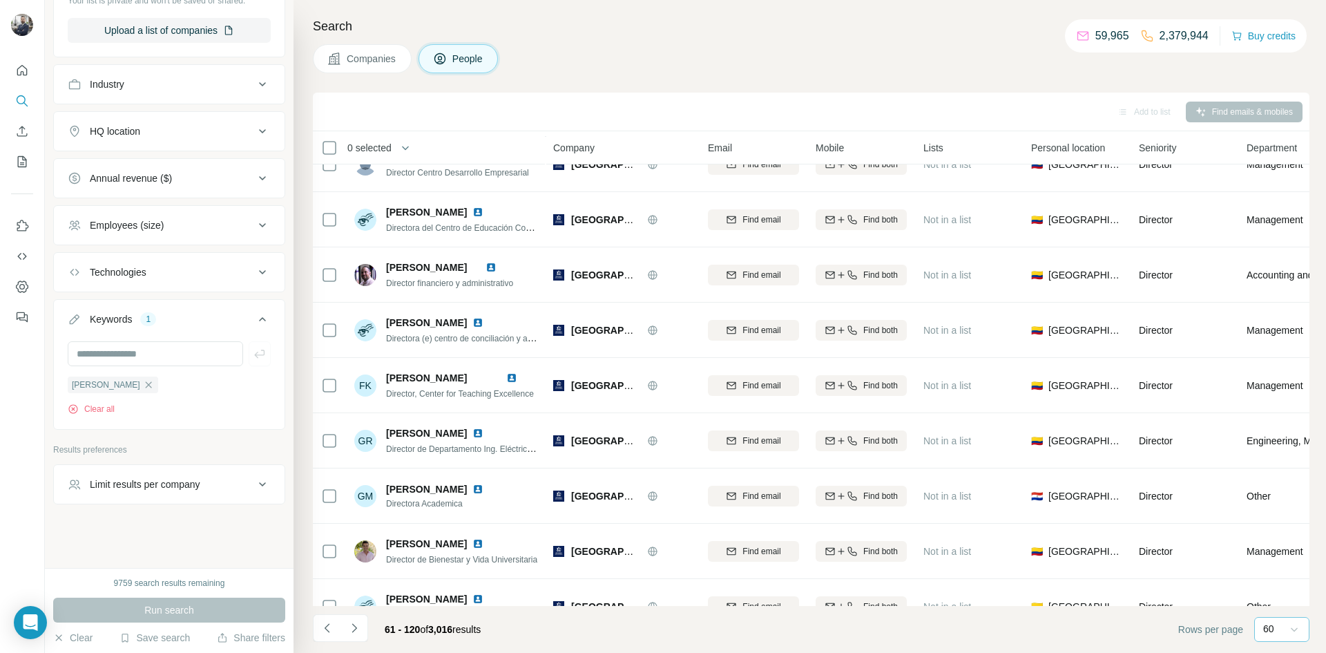
scroll to position [0, 0]
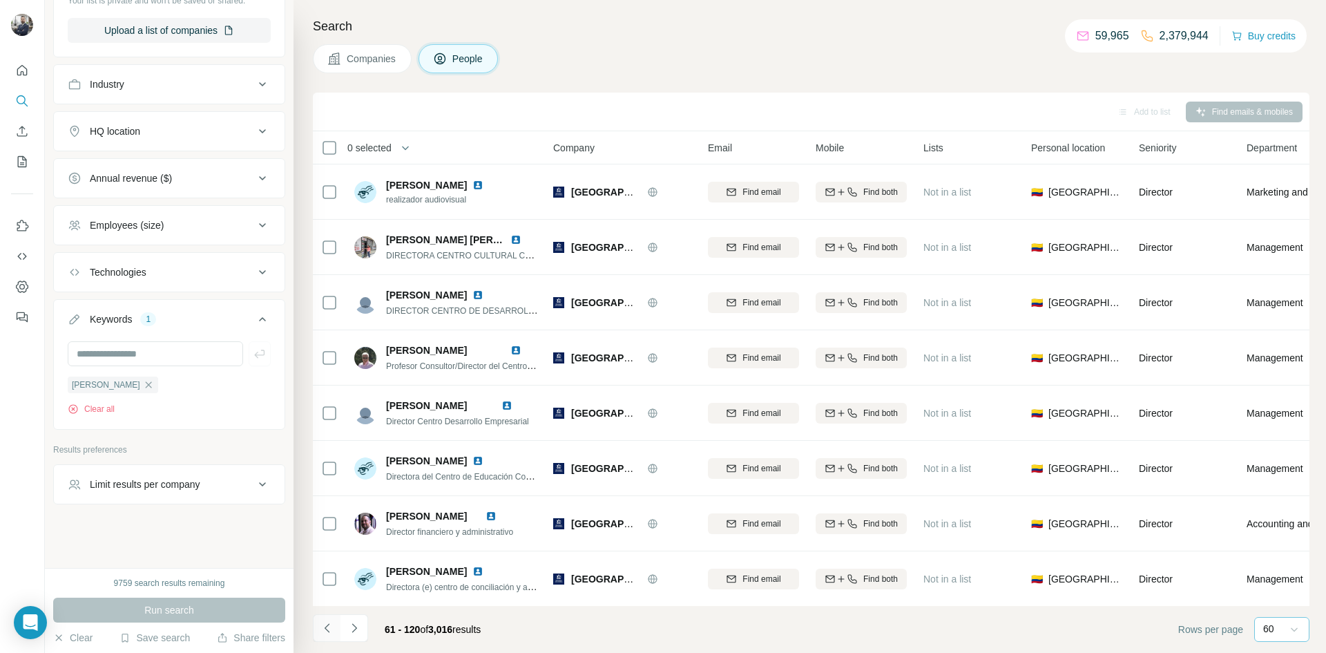
click at [329, 629] on icon "Navigate to previous page" at bounding box center [327, 628] width 14 height 14
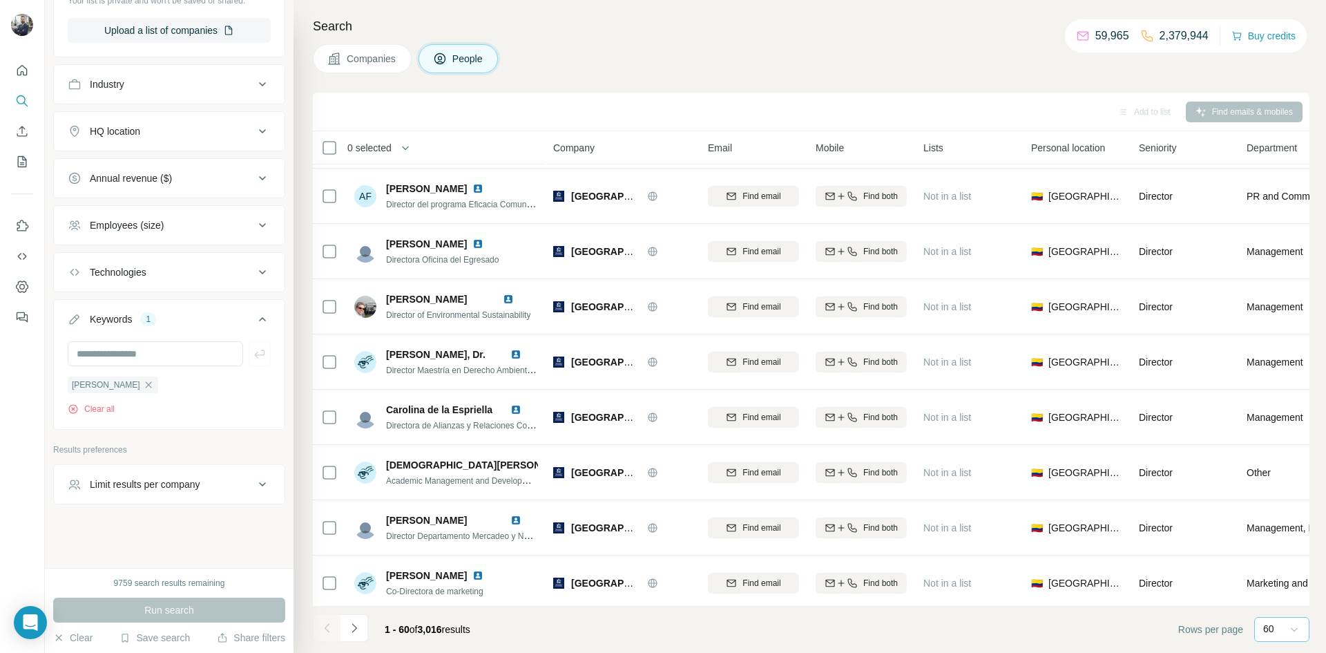
scroll to position [2874, 0]
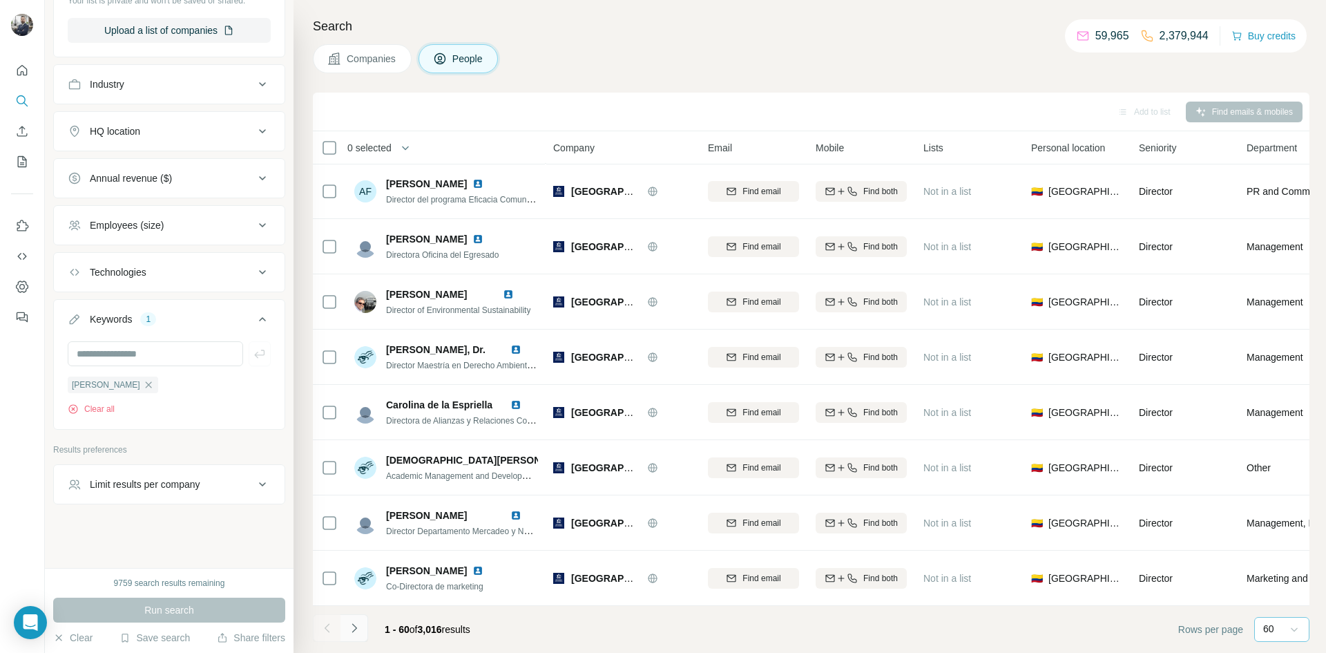
click at [354, 626] on icon "Navigate to next page" at bounding box center [354, 628] width 14 height 14
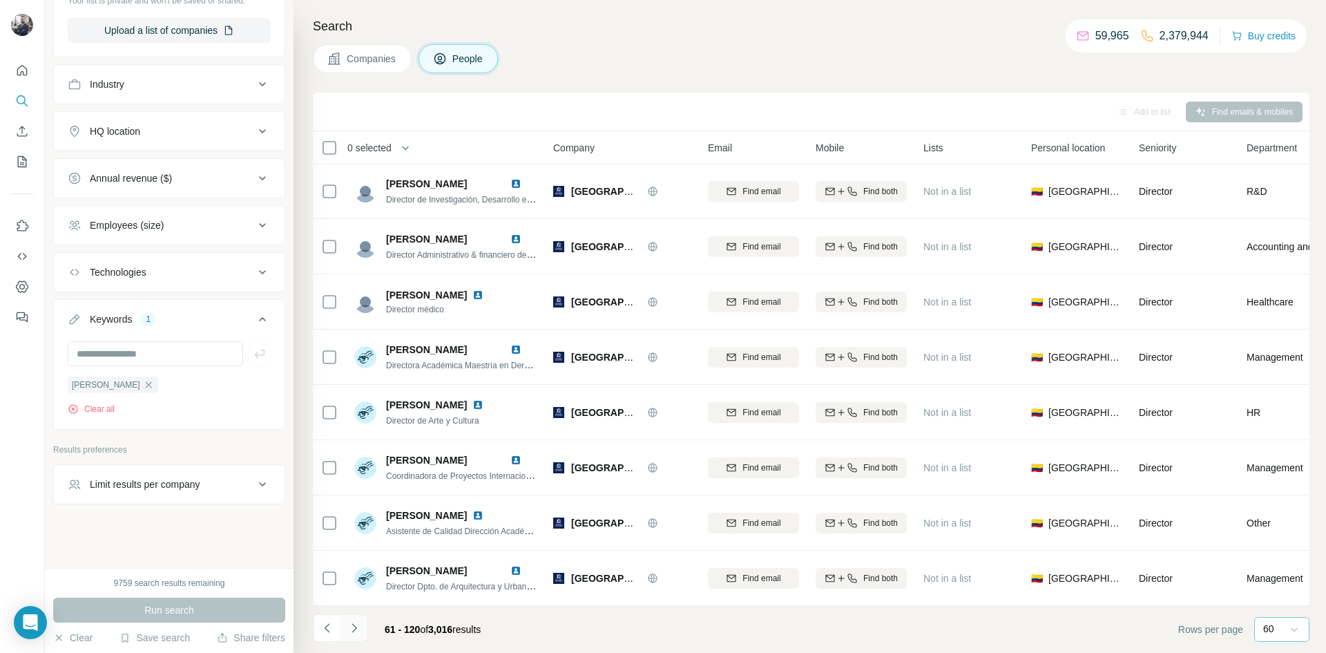
click at [358, 629] on icon "Navigate to next page" at bounding box center [354, 628] width 14 height 14
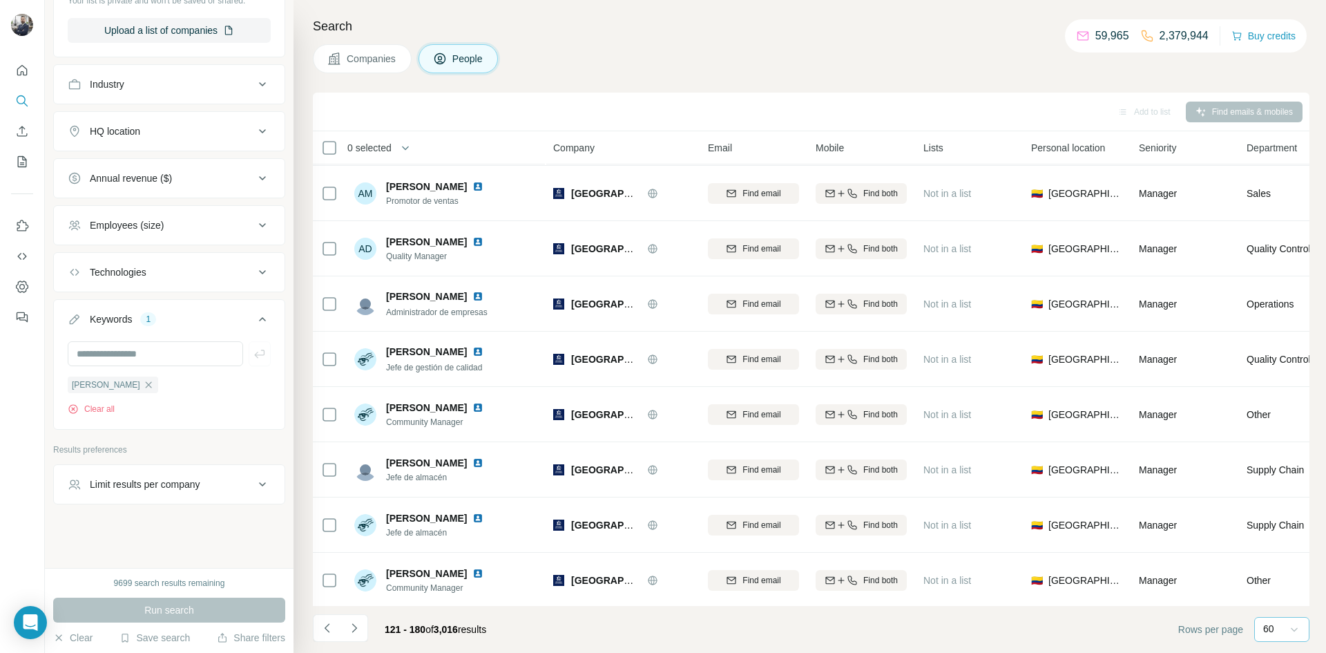
scroll to position [243, 0]
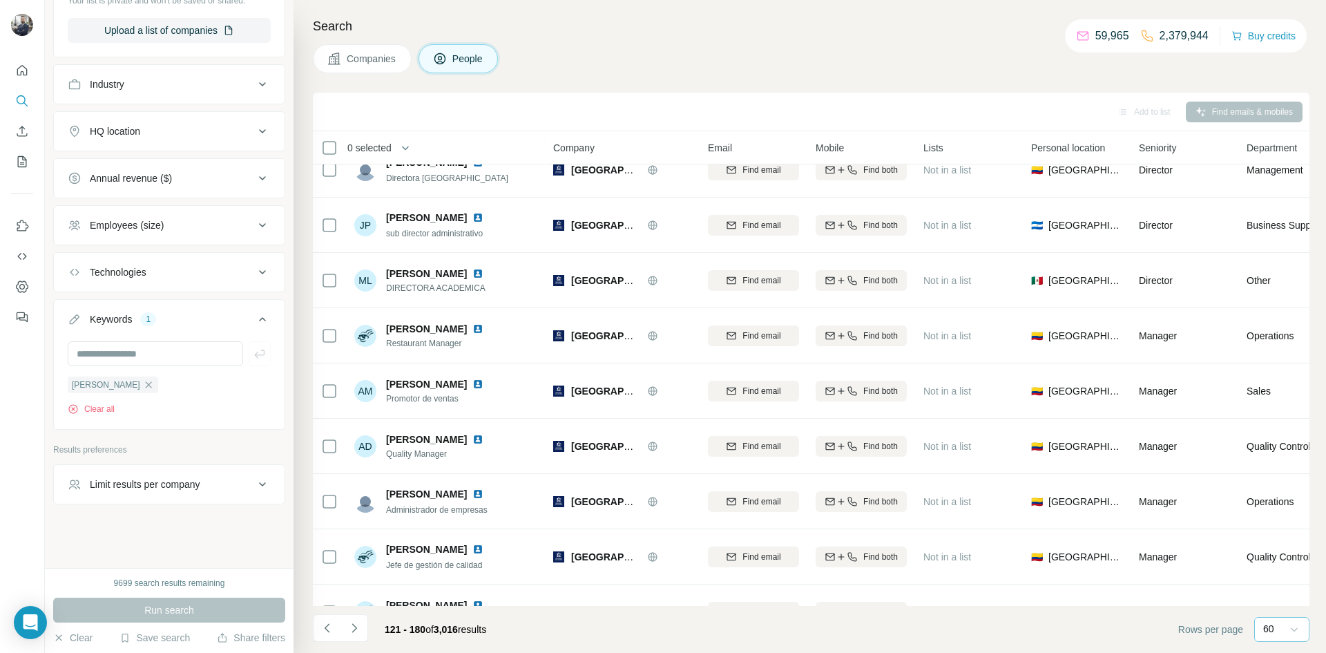
click at [363, 60] on span "Companies" at bounding box center [372, 59] width 50 height 14
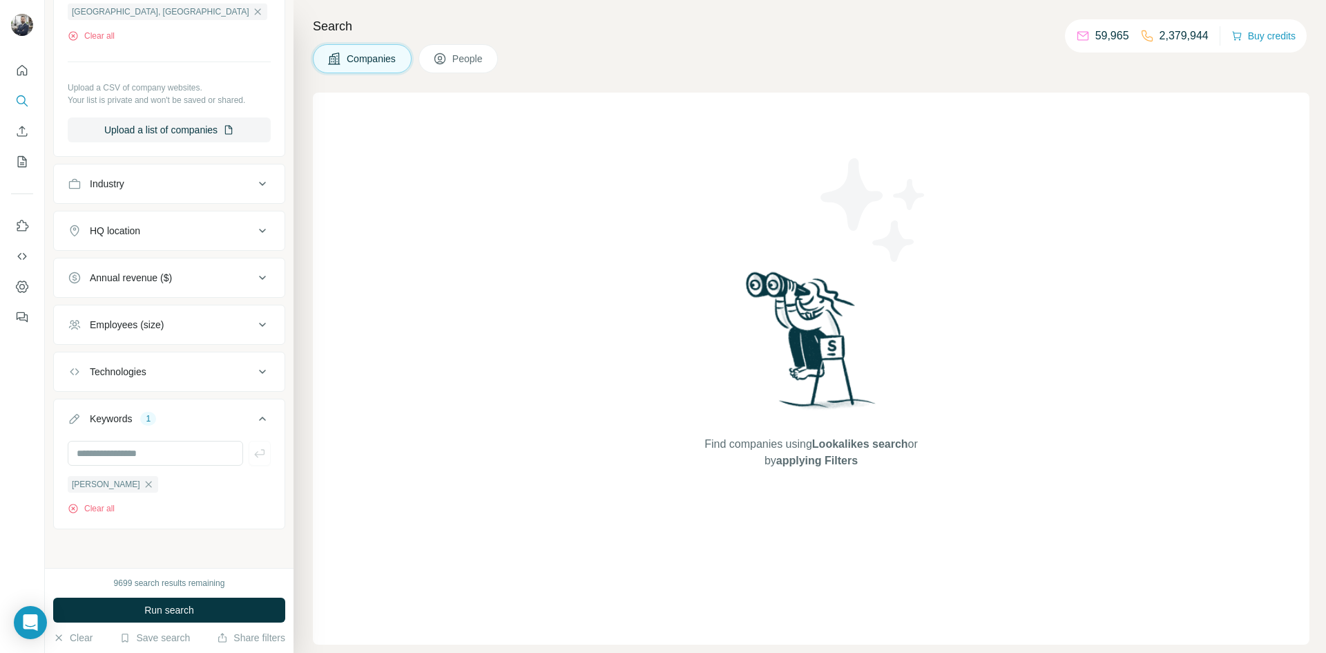
click at [452, 59] on button "People" at bounding box center [459, 58] width 80 height 29
